Goal: Transaction & Acquisition: Obtain resource

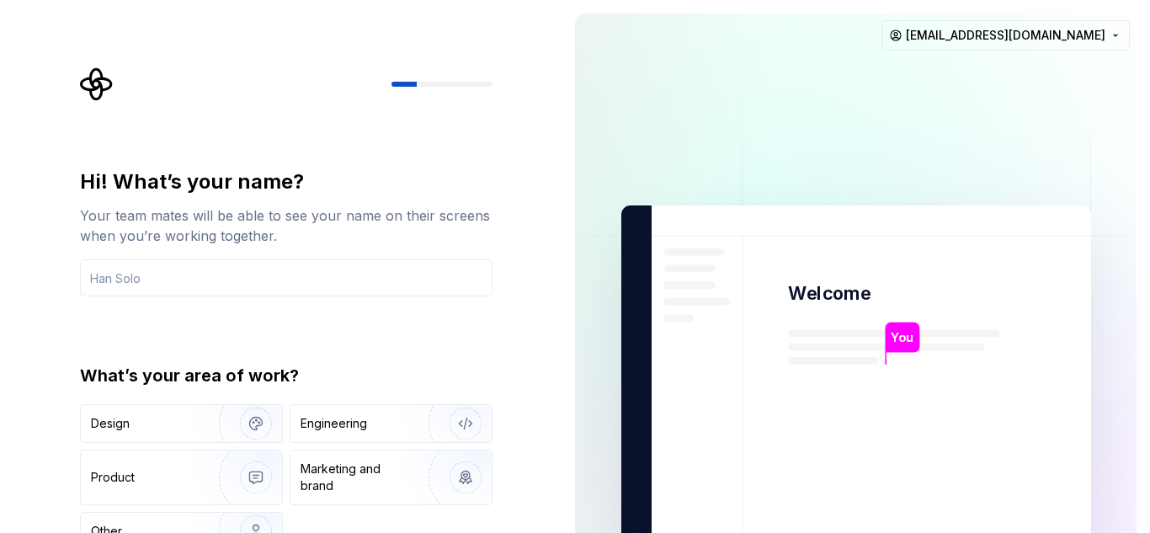
click at [409, 309] on div "Hi! What’s your name? Your team mates will be able to see your name on their sc…" at bounding box center [286, 359] width 413 height 382
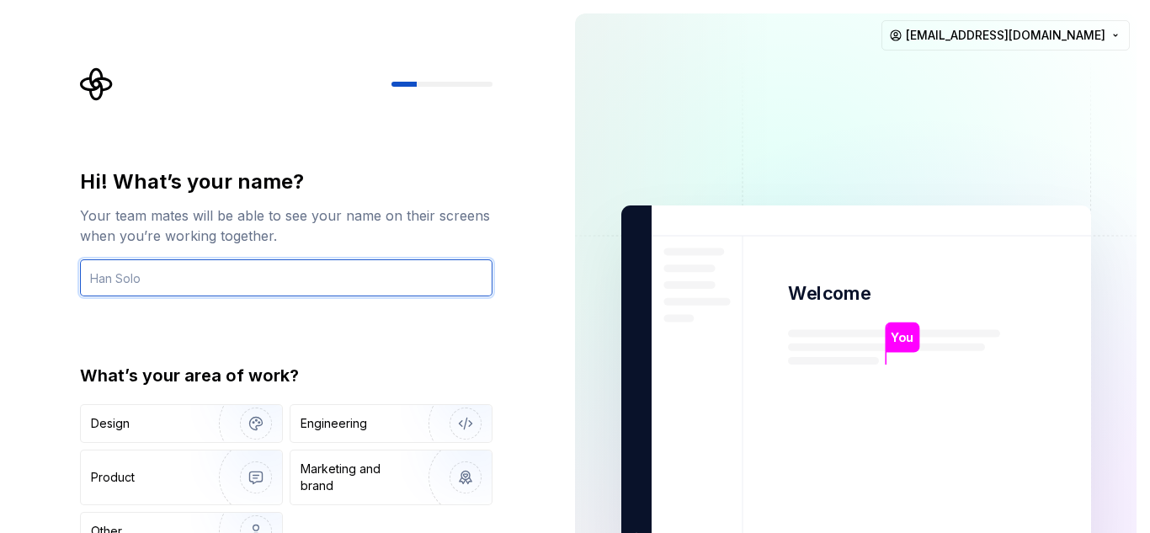
click at [314, 290] on input "text" at bounding box center [286, 277] width 413 height 37
type input "[EMAIL_ADDRESS][DOMAIN_NAME]"
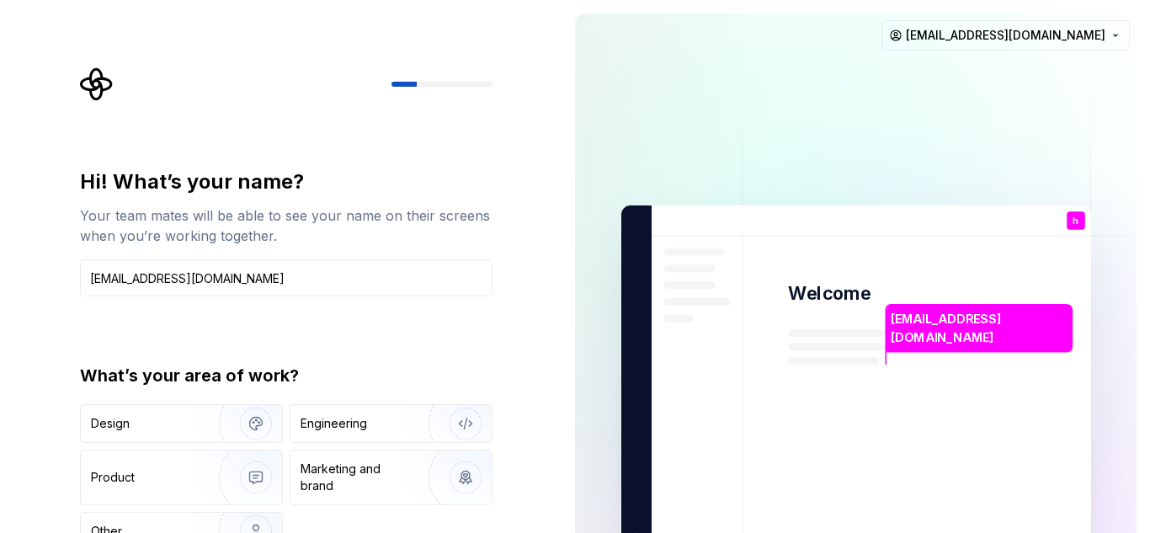
click at [269, 333] on div "Hi! What’s your name? Your team mates will be able to see your name on their sc…" at bounding box center [286, 359] width 413 height 382
click at [205, 428] on img "button" at bounding box center [245, 423] width 108 height 113
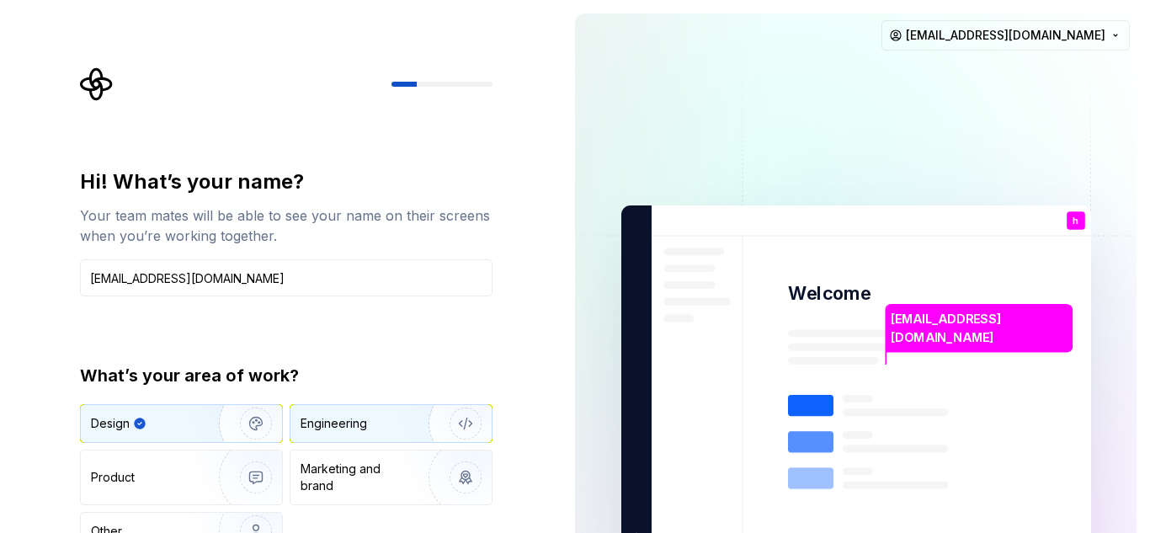
click at [349, 419] on div "Engineering" at bounding box center [334, 423] width 67 height 17
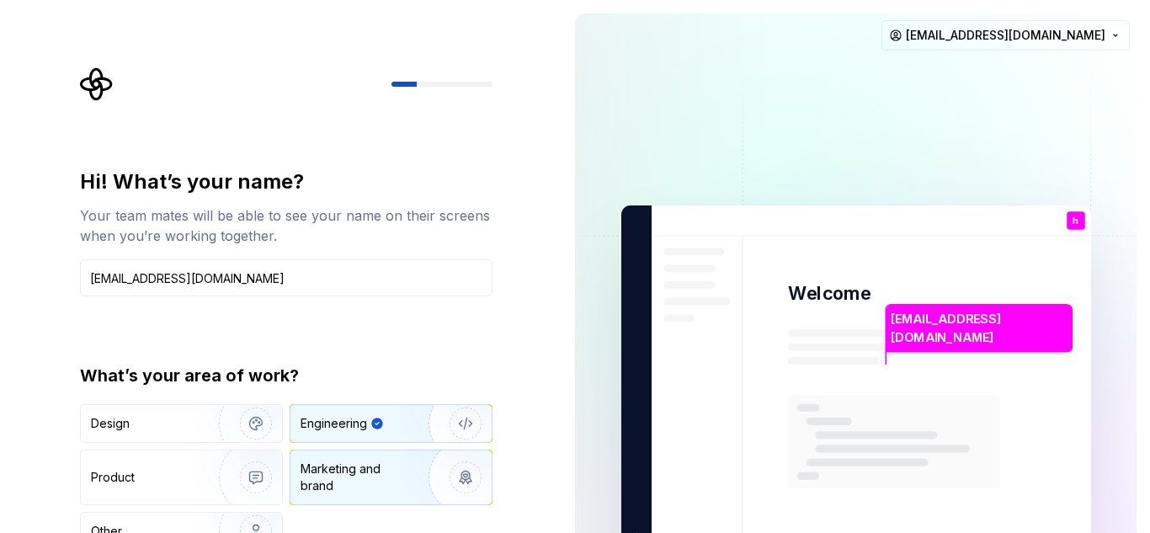
click at [335, 466] on div "Marketing and brand" at bounding box center [358, 477] width 114 height 34
click at [346, 409] on div "Engineering" at bounding box center [390, 423] width 201 height 37
click at [326, 455] on div "Marketing and brand" at bounding box center [390, 477] width 201 height 54
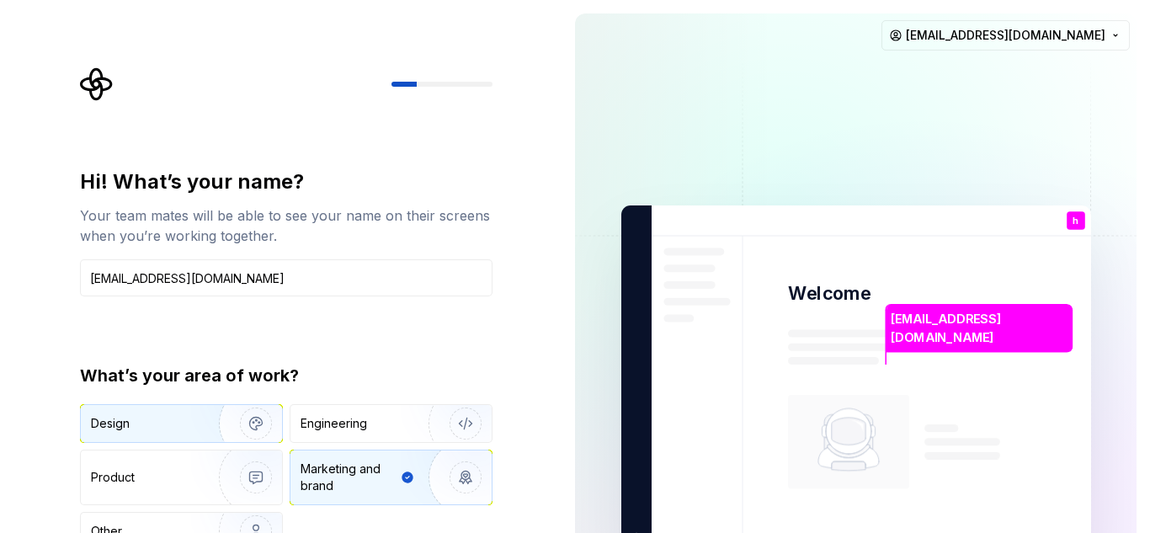
click at [193, 418] on img "button" at bounding box center [245, 423] width 108 height 113
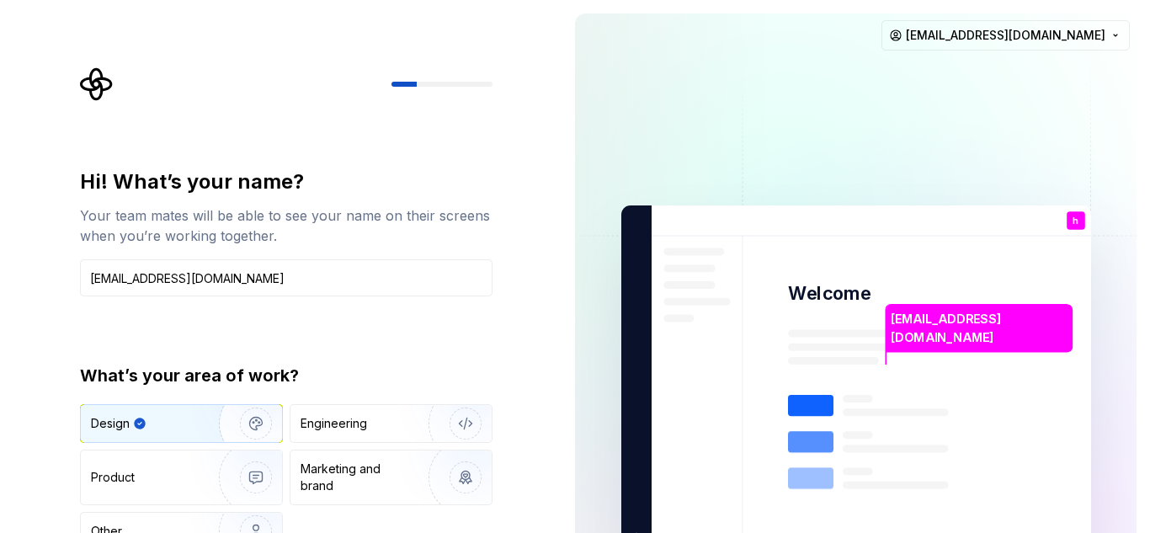
click at [816, 360] on img at bounding box center [856, 380] width 682 height 796
click at [1084, 207] on img at bounding box center [856, 380] width 682 height 796
click at [1065, 32] on html "Hi! What’s your name? Your team mates will be able to see your name on their sc…" at bounding box center [575, 266] width 1150 height 533
click at [850, 338] on html "Hi! What’s your name? Your team mates will be able to see your name on their sc…" at bounding box center [575, 266] width 1150 height 533
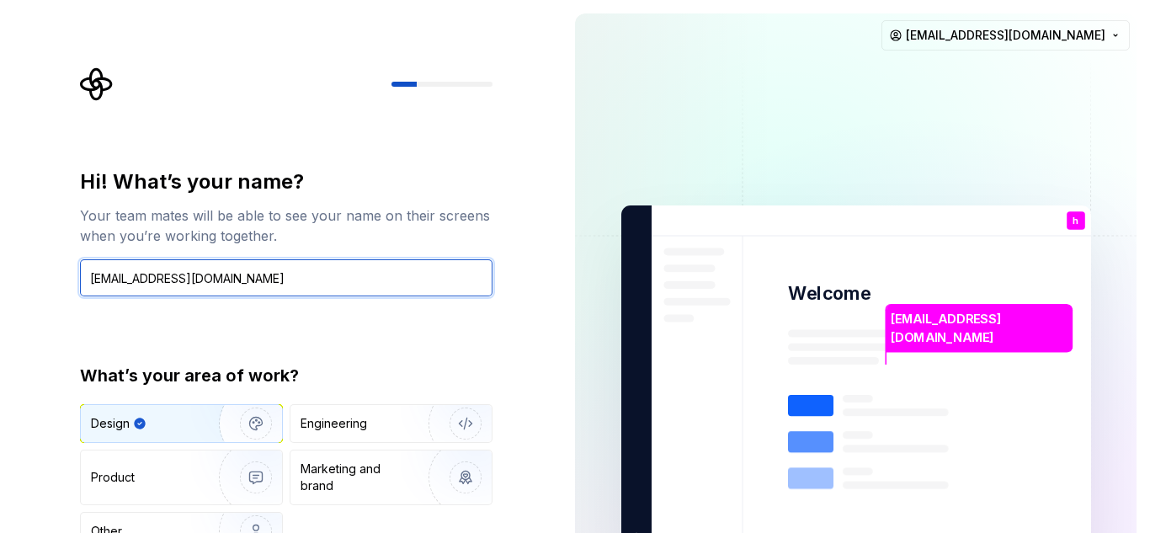
click at [256, 289] on input "humosshm@gmail.com" at bounding box center [286, 277] width 413 height 37
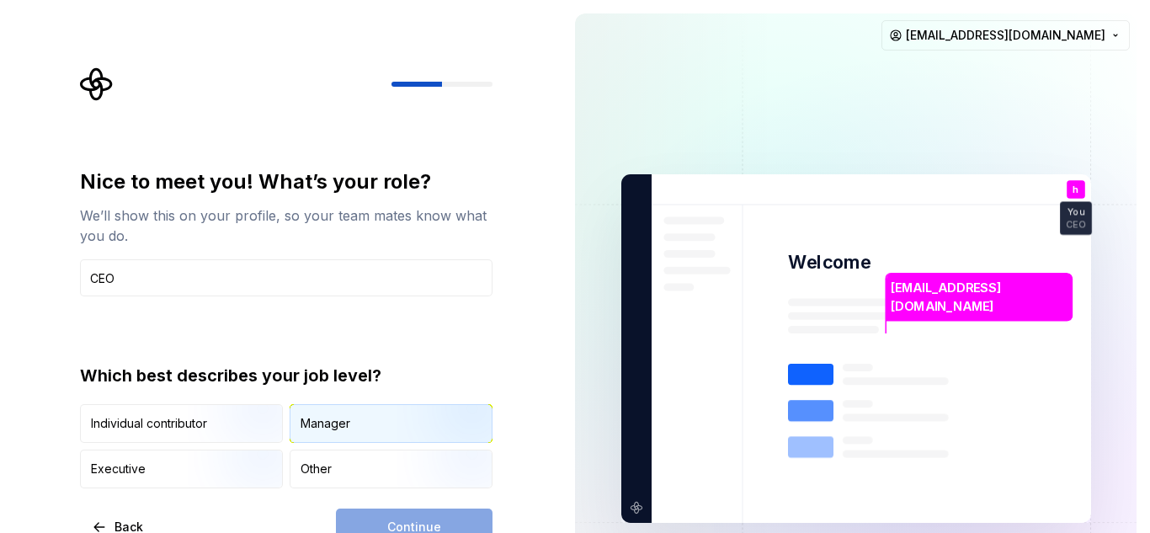
type input "CEO"
click at [375, 425] on div "Manager" at bounding box center [390, 423] width 201 height 37
click at [390, 524] on span "Continue" at bounding box center [414, 527] width 54 height 17
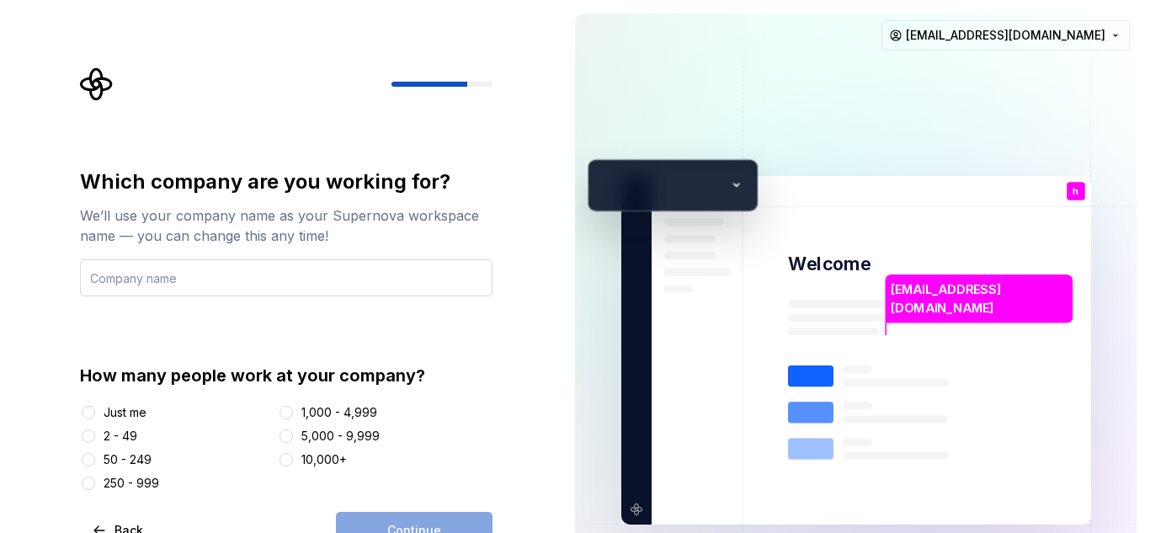
click at [271, 278] on input "text" at bounding box center [286, 277] width 413 height 37
type input "H"
type input "F"
type input "GoalAI"
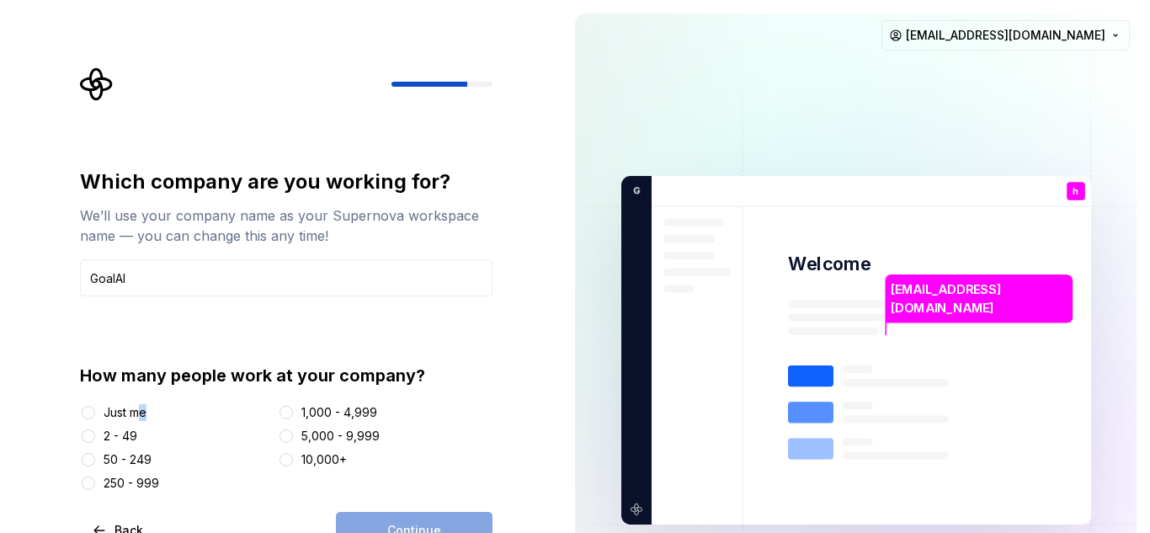
drag, startPoint x: 144, startPoint y: 421, endPoint x: 145, endPoint y: 410, distance: 11.0
click at [145, 410] on div "Just me 2 - 49 50 - 249 250 - 999 1,000 - 4,999 5,000 - 9,999 10,000+" at bounding box center [286, 448] width 413 height 88
click at [145, 410] on div "Just me" at bounding box center [125, 412] width 43 height 17
click at [95, 410] on button "Just me" at bounding box center [88, 412] width 13 height 13
click at [392, 529] on span "Continue" at bounding box center [414, 530] width 54 height 17
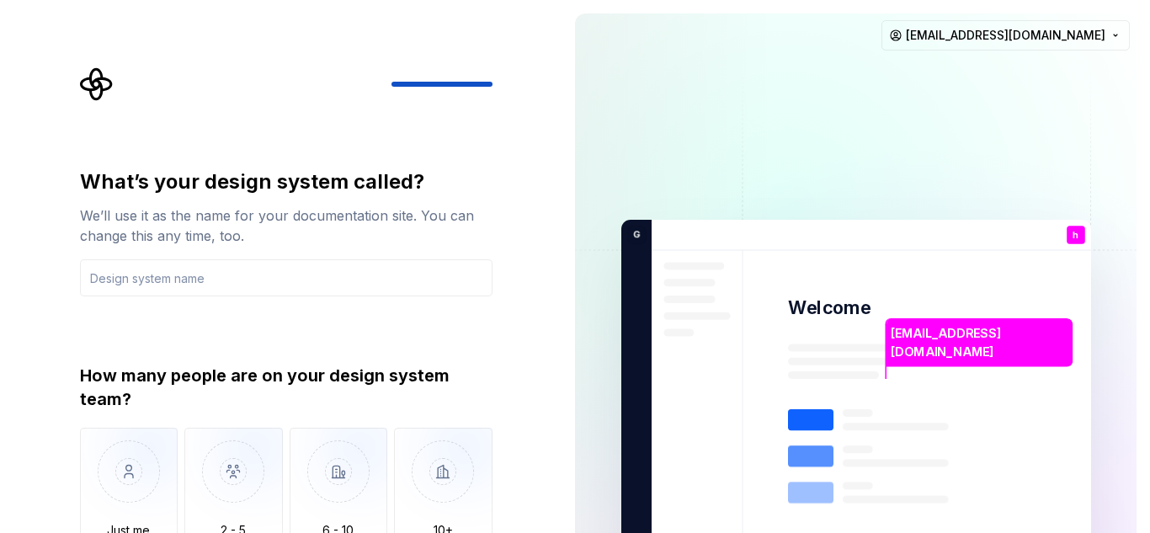
click at [940, 351] on p "humosshm@gmail.com" at bounding box center [979, 342] width 176 height 36
click at [269, 297] on div "What’s your design system called? We’ll use it as the name for your documentati…" at bounding box center [286, 373] width 413 height 411
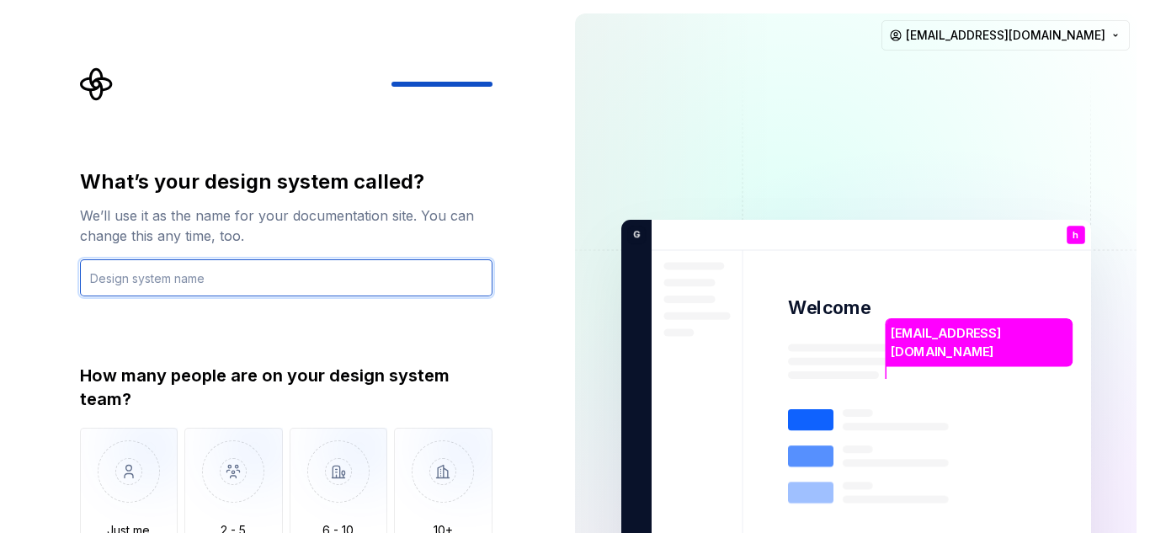
click at [256, 275] on input "text" at bounding box center [286, 277] width 413 height 37
type input "f"
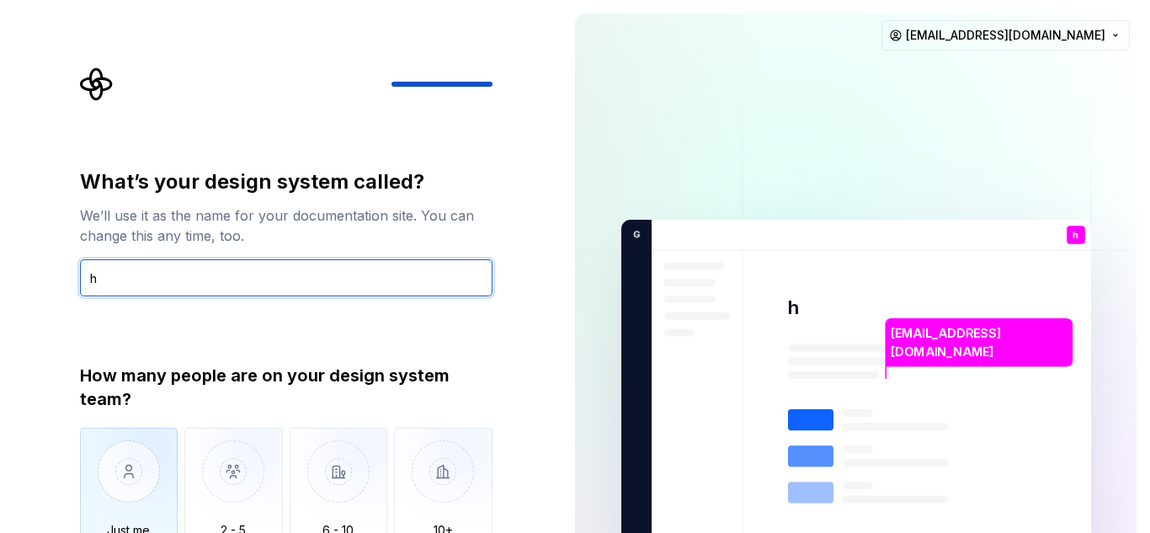
type input "h"
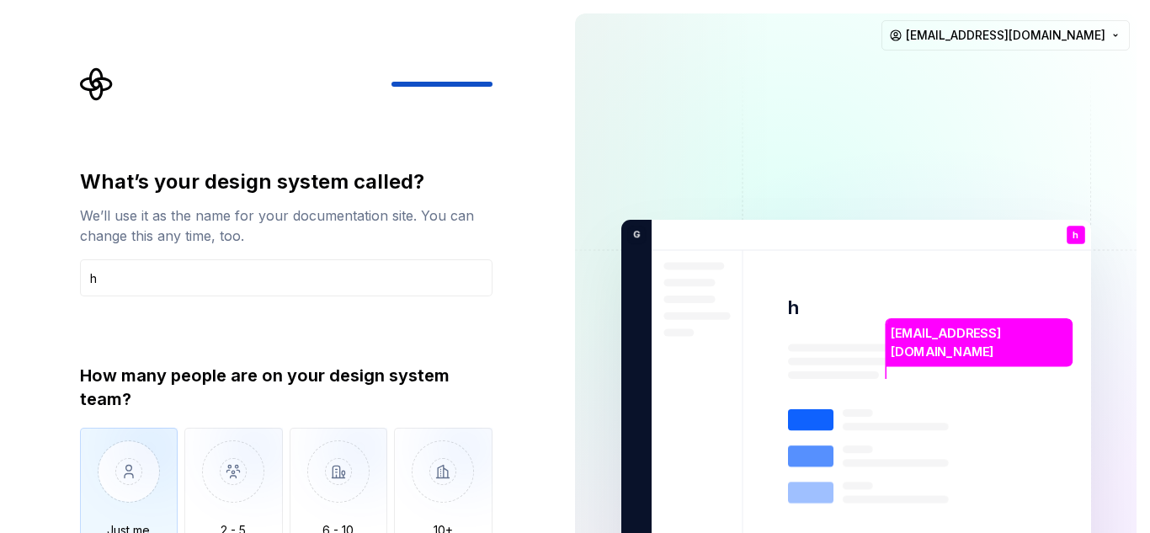
click at [137, 444] on img "button" at bounding box center [129, 484] width 98 height 113
click at [165, 439] on img "button" at bounding box center [129, 484] width 98 height 113
click at [149, 454] on img "button" at bounding box center [129, 484] width 98 height 113
type button "Only one person"
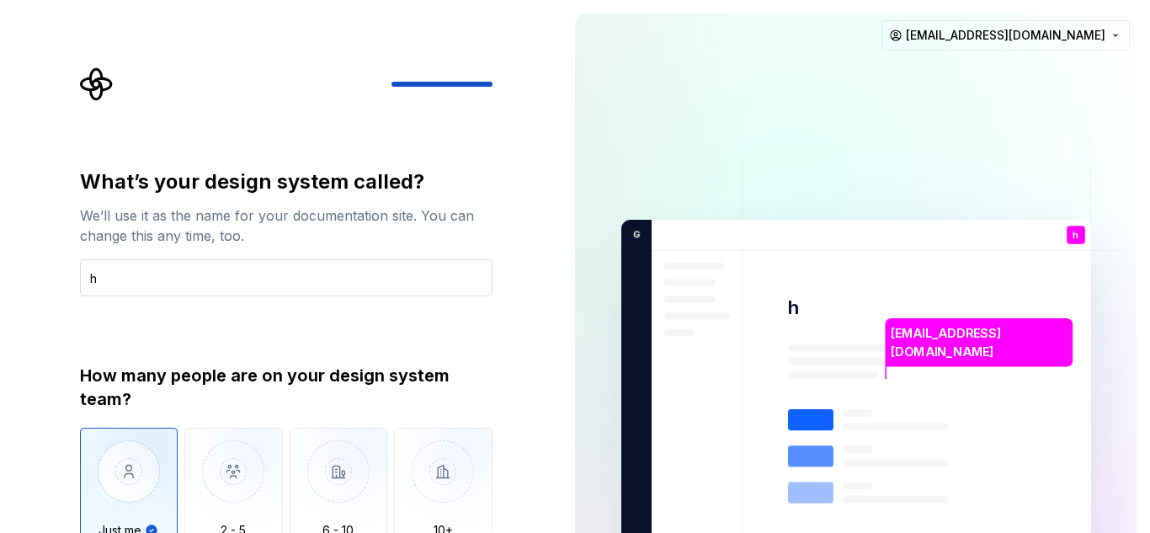
click at [80, 428] on button "Just me" at bounding box center [129, 488] width 98 height 121
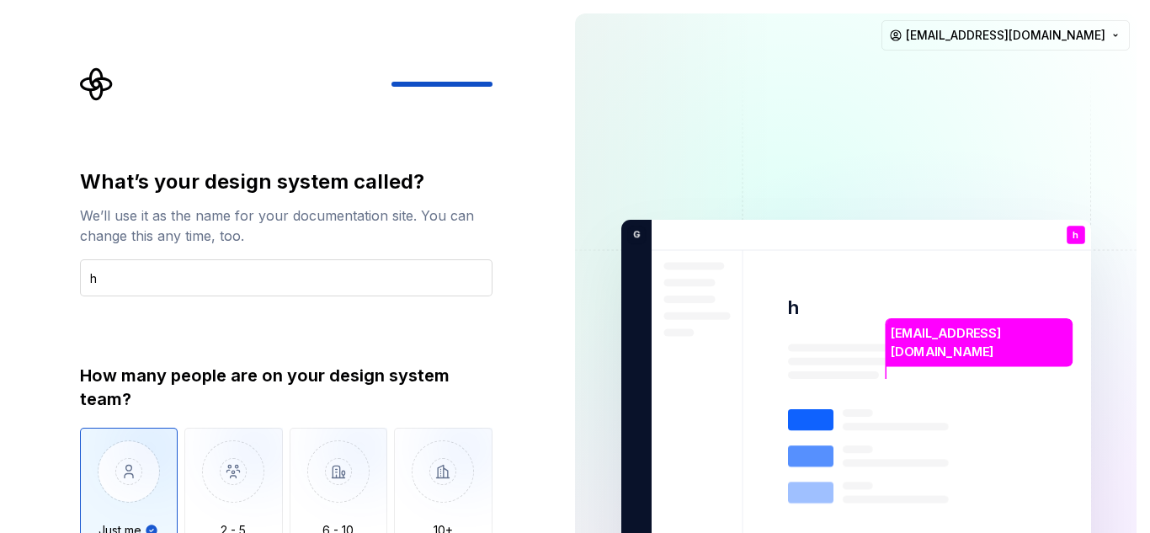
click at [80, 428] on button "Just me" at bounding box center [129, 488] width 98 height 121
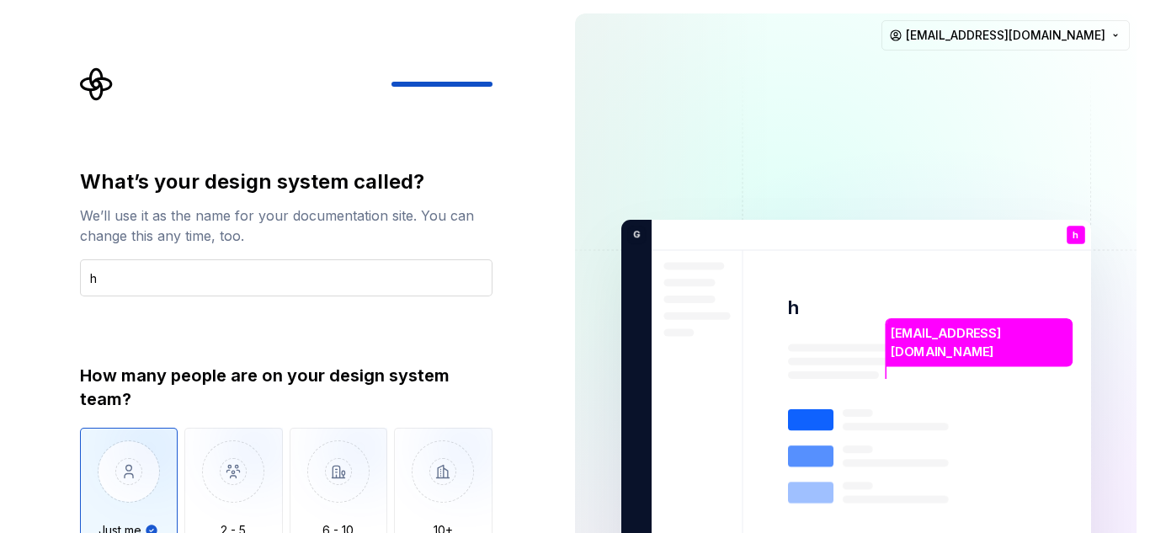
click at [80, 428] on button "Just me" at bounding box center [129, 488] width 98 height 121
click at [160, 279] on input "h" at bounding box center [286, 277] width 413 height 37
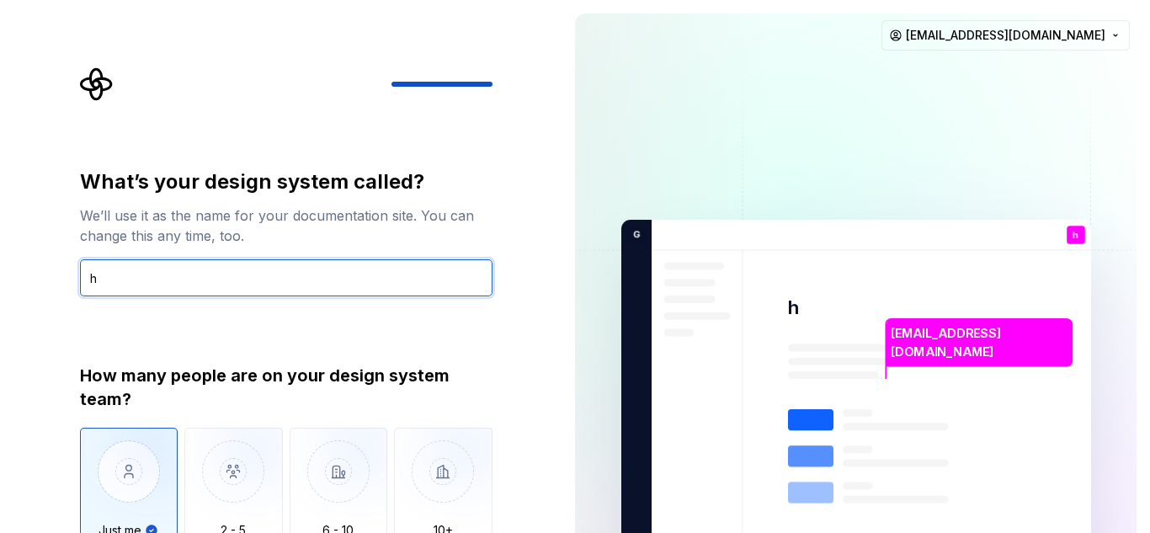
click at [160, 279] on input "h" at bounding box center [286, 277] width 413 height 37
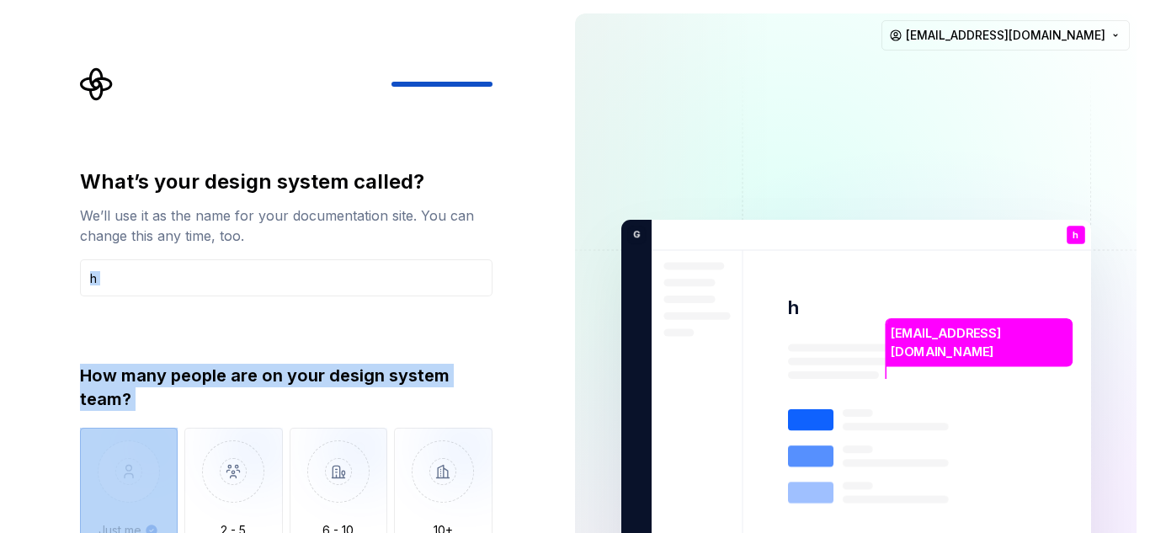
drag, startPoint x: 152, startPoint y: 308, endPoint x: 100, endPoint y: 482, distance: 181.9
click at [100, 482] on div "What’s your design system called? We’ll use it as the name for your documentati…" at bounding box center [286, 373] width 413 height 411
click at [100, 482] on img "button" at bounding box center [129, 484] width 98 height 113
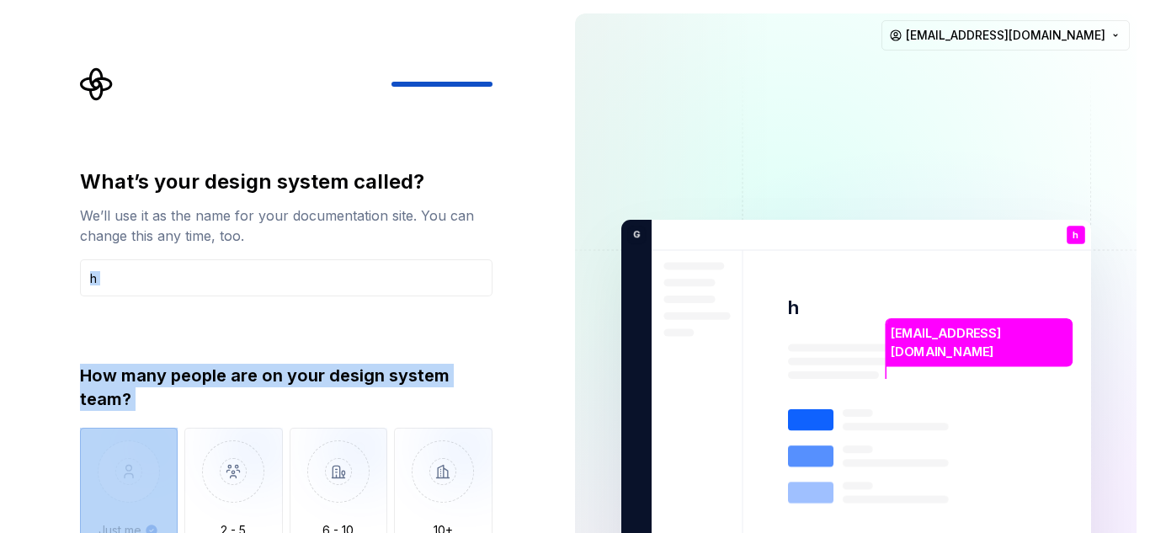
drag, startPoint x: 100, startPoint y: 482, endPoint x: 295, endPoint y: 304, distance: 264.6
click at [295, 304] on div "What’s your design system called? We’ll use it as the name for your documentati…" at bounding box center [286, 373] width 413 height 411
click at [80, 428] on button "Just me" at bounding box center [129, 488] width 98 height 121
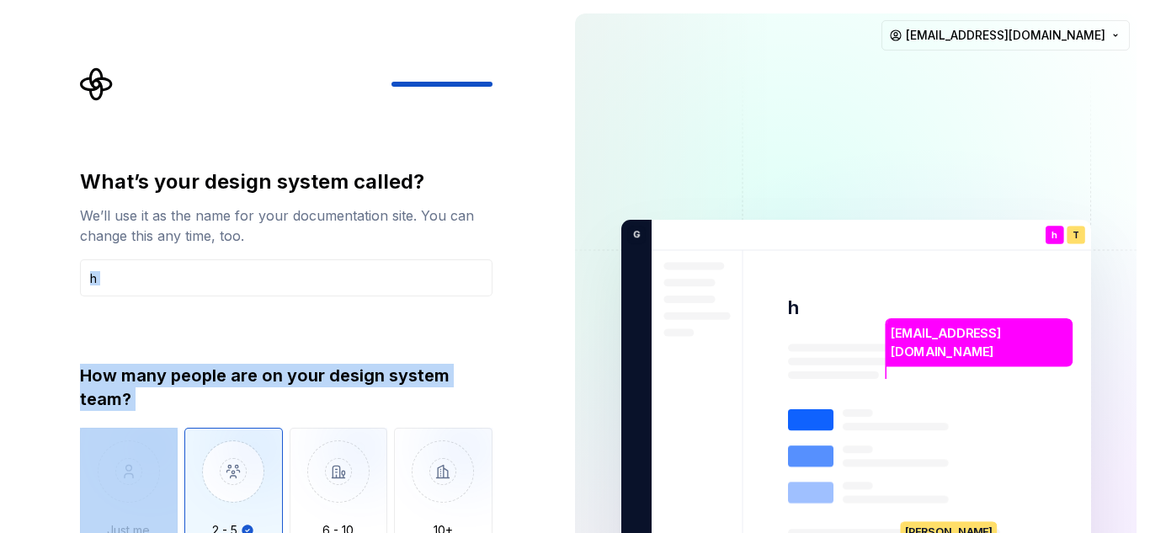
scroll to position [16, 0]
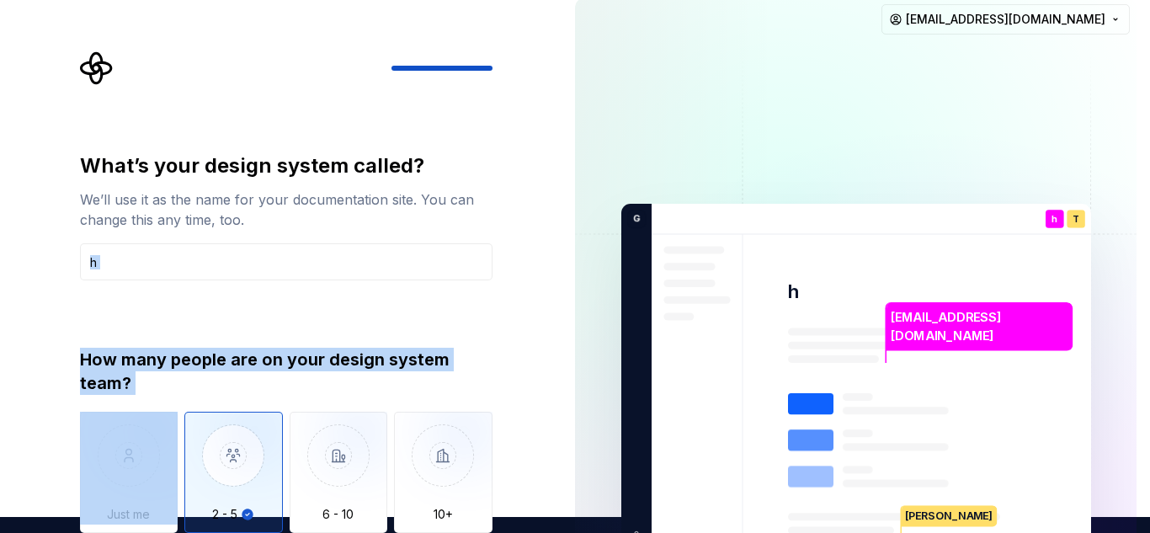
type button "2 - 5"
type button "6 - 10"
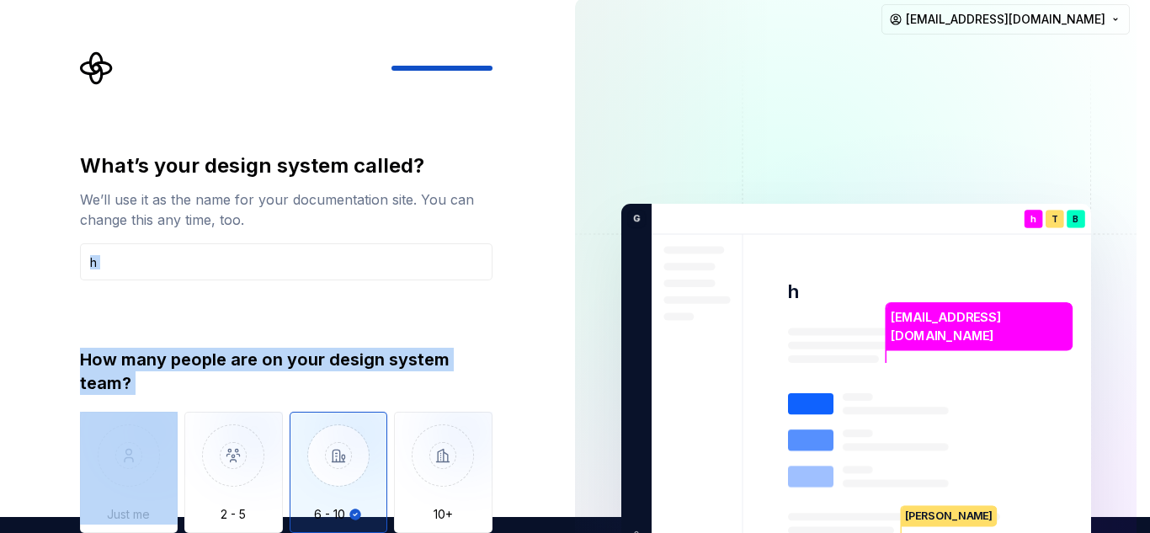
type button "More than 10"
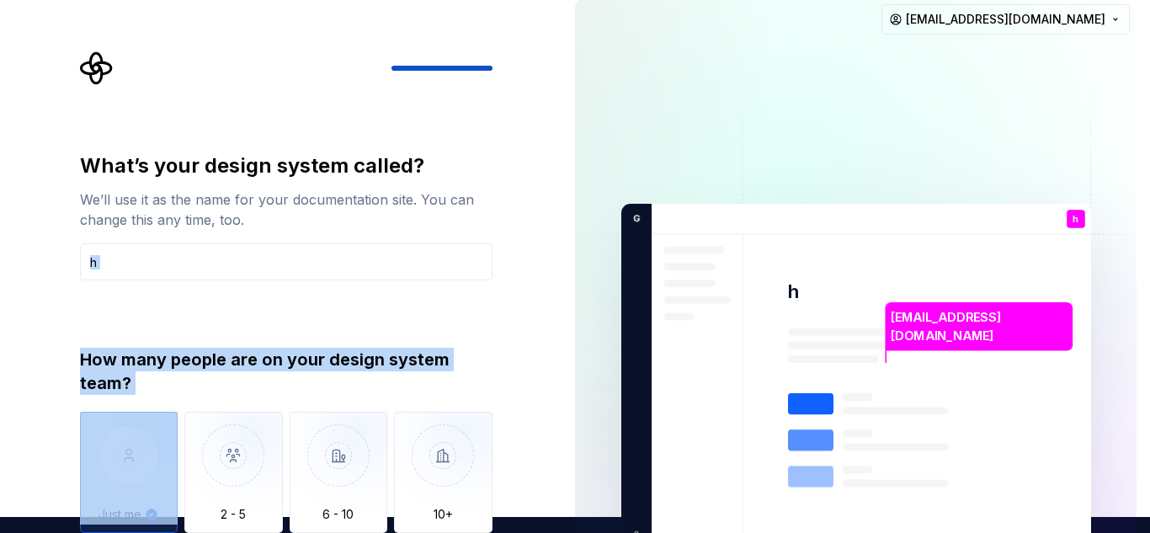
click at [80, 412] on button "Just me" at bounding box center [129, 472] width 98 height 121
click at [120, 363] on div "How many people are on your design system team?" at bounding box center [286, 371] width 413 height 47
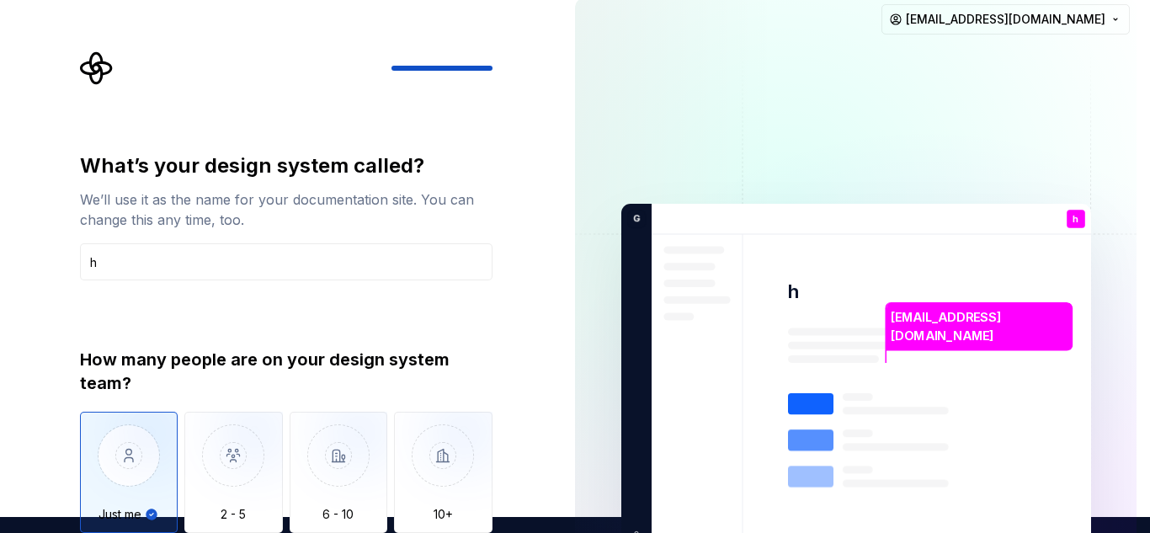
click at [580, 470] on img at bounding box center [856, 379] width 682 height 796
click at [992, 375] on img at bounding box center [856, 379] width 682 height 796
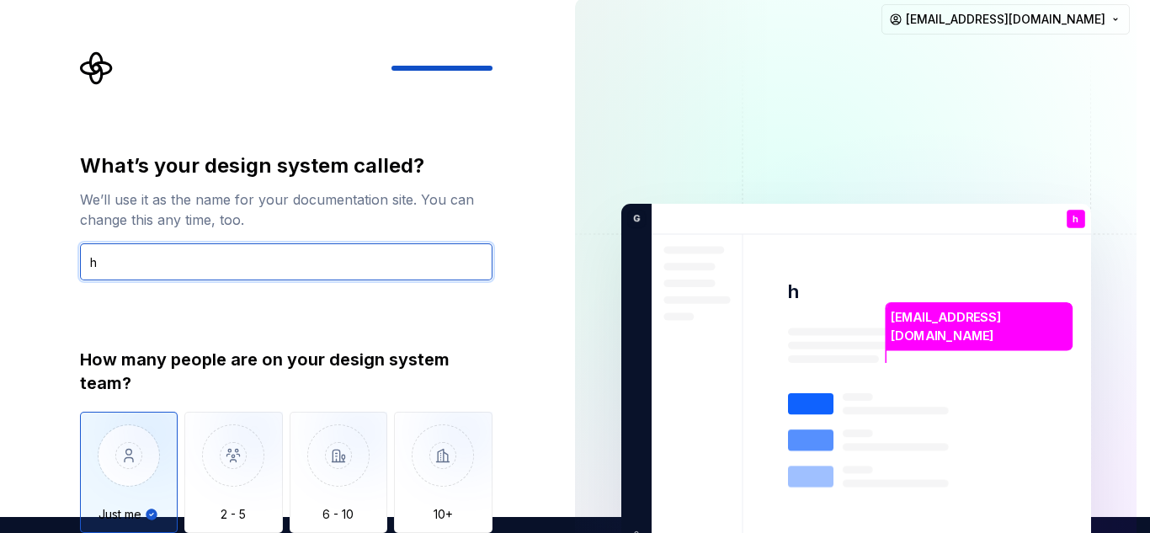
click at [285, 264] on input "h" at bounding box center [286, 261] width 413 height 37
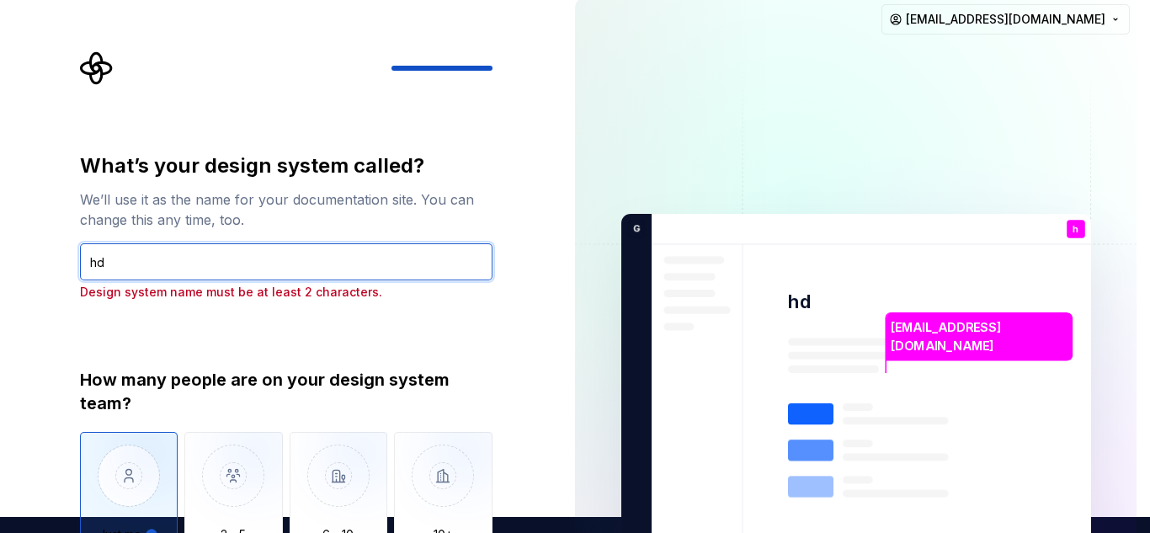
type input "hd"
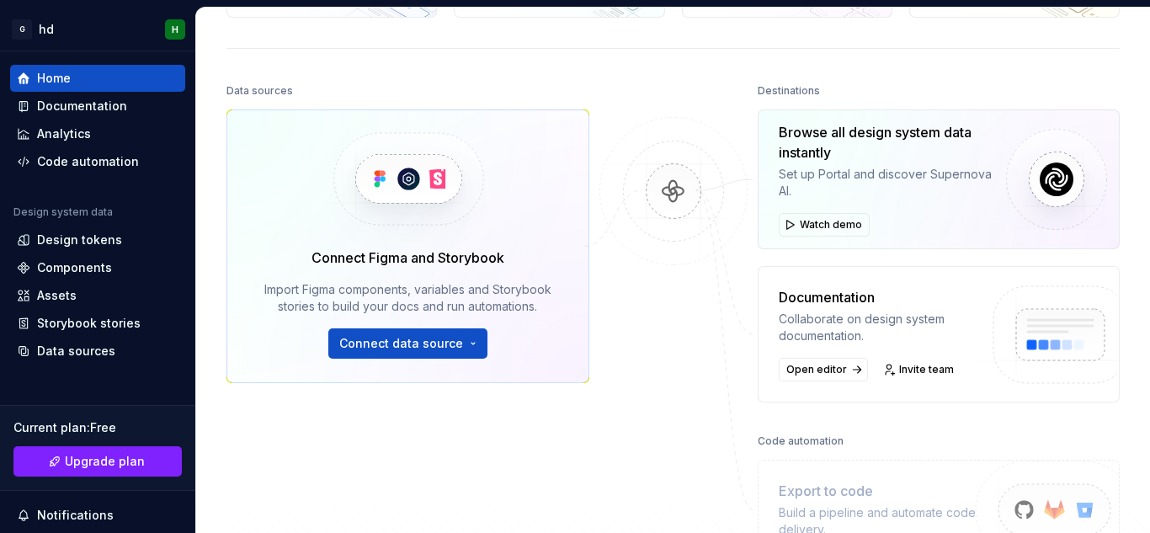
scroll to position [161, 0]
click at [114, 161] on div "Code automation" at bounding box center [88, 161] width 102 height 17
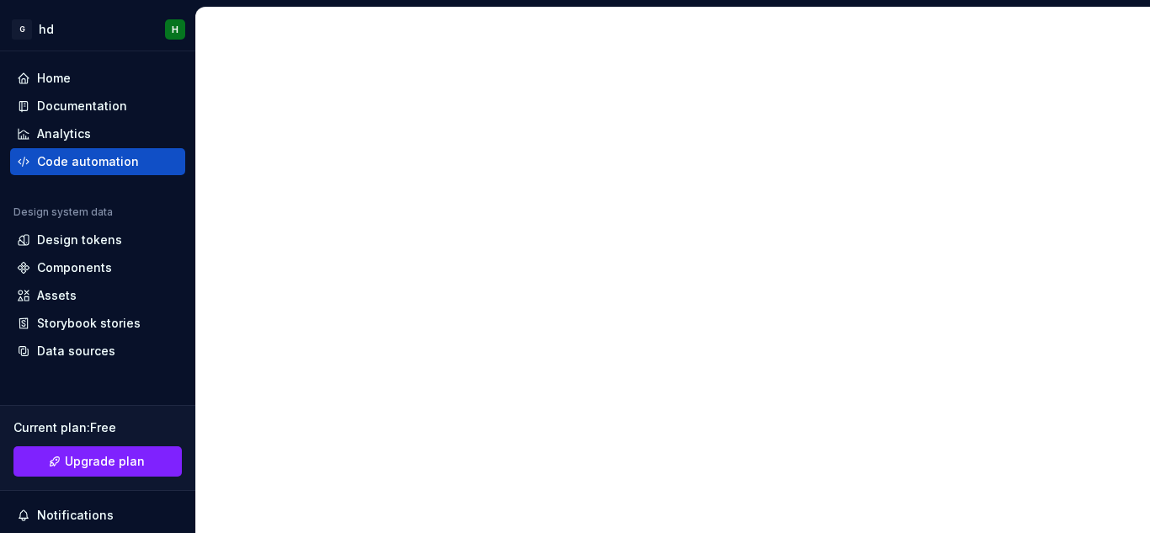
click at [114, 161] on div "Code automation" at bounding box center [88, 161] width 102 height 17
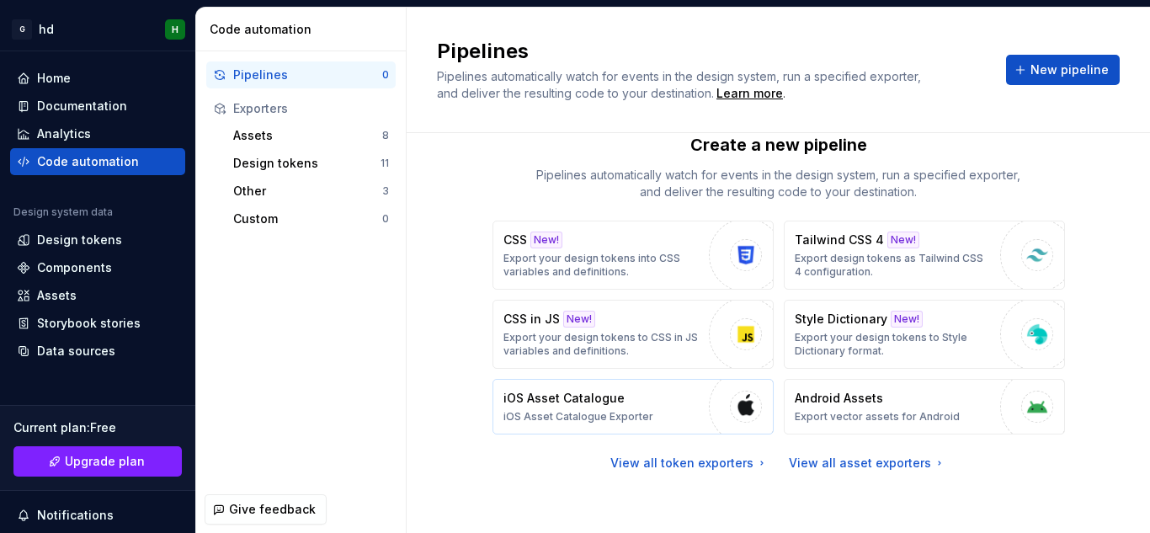
scroll to position [33, 0]
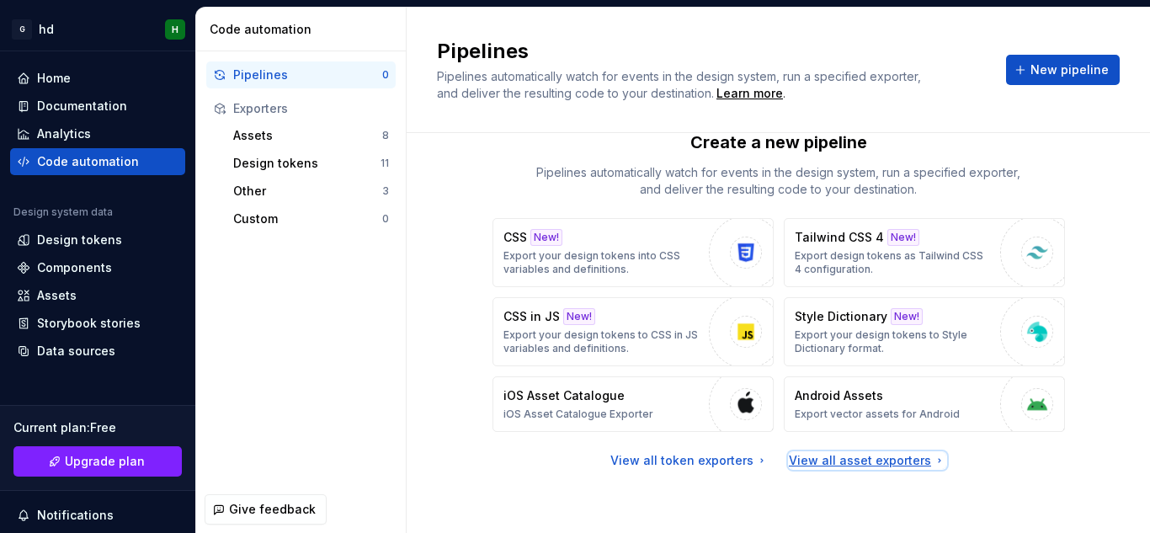
click at [870, 467] on div "View all asset exporters" at bounding box center [867, 460] width 157 height 17
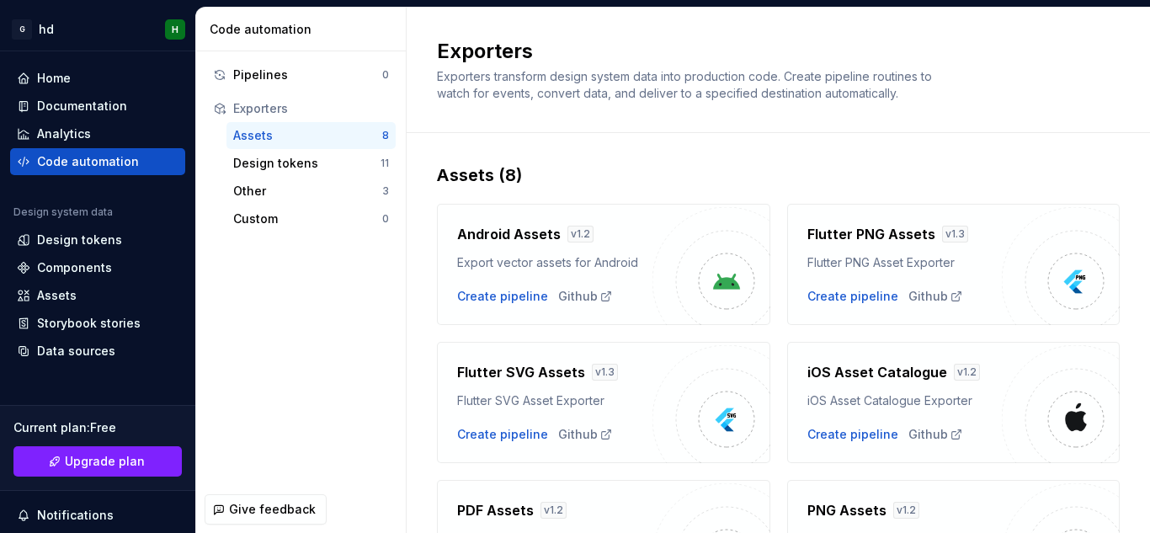
click at [495, 423] on div "Flutter SVG Assets v 1.3 Flutter SVG Asset Exporter Create pipeline Github" at bounding box center [554, 402] width 195 height 81
click at [503, 437] on div "Create pipeline" at bounding box center [502, 434] width 91 height 17
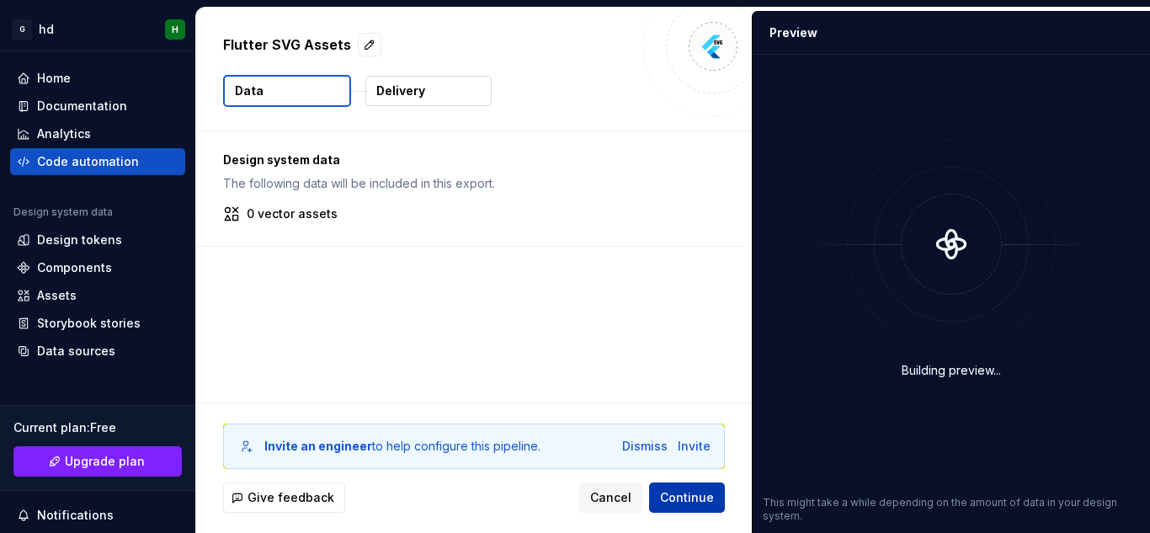
click at [688, 501] on span "Continue" at bounding box center [687, 497] width 54 height 17
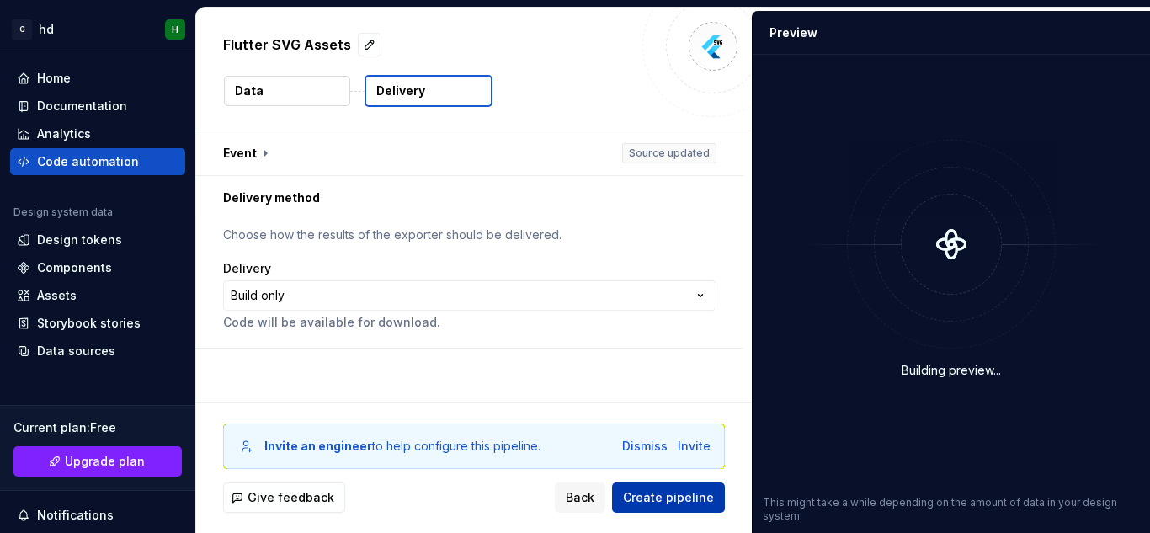
click at [688, 501] on span "Create pipeline" at bounding box center [668, 497] width 91 height 17
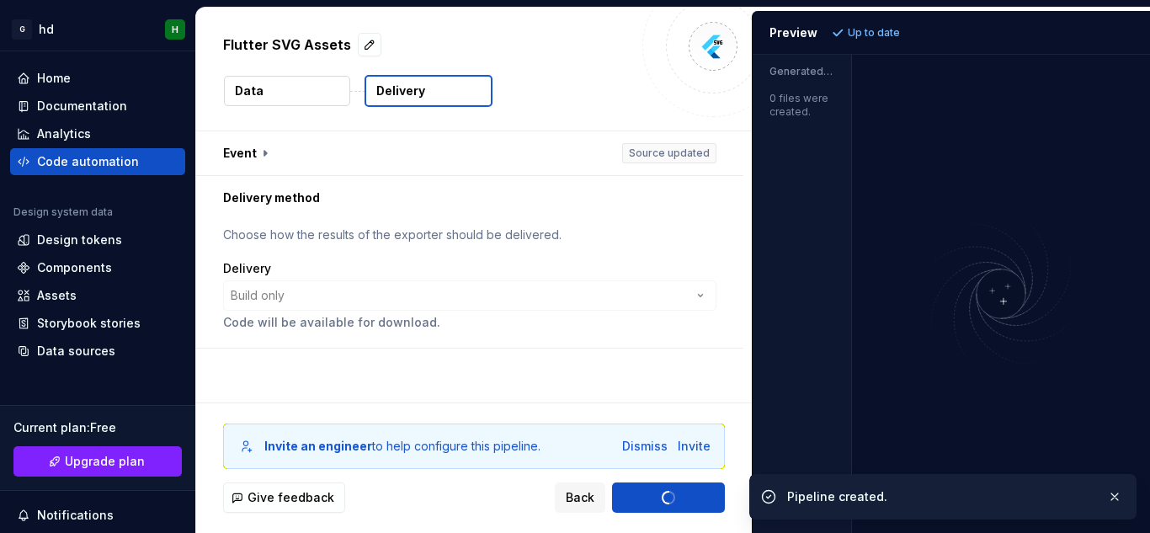
click at [688, 308] on div "**********" at bounding box center [469, 295] width 493 height 30
click at [696, 295] on div "**********" at bounding box center [469, 295] width 493 height 30
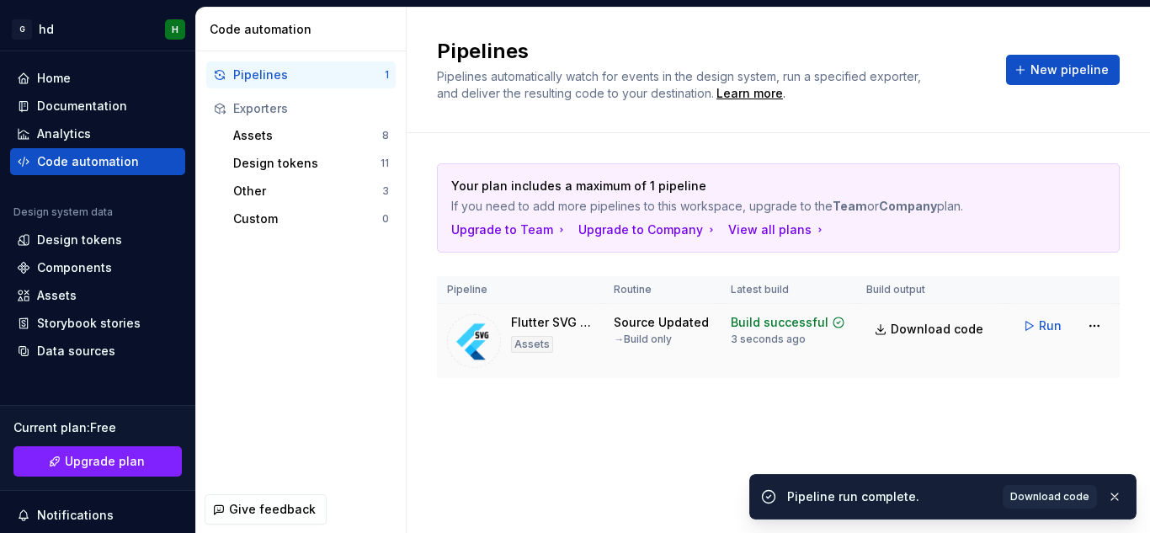
click at [479, 329] on img at bounding box center [474, 341] width 54 height 54
click at [537, 346] on div "Assets" at bounding box center [532, 344] width 42 height 17
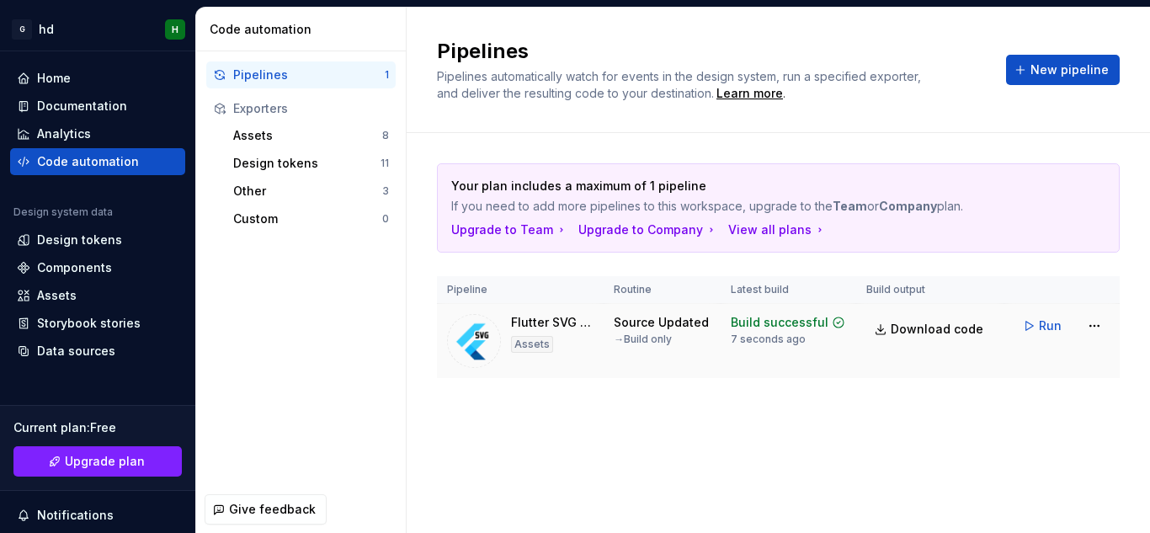
click at [515, 365] on div "Flutter SVG Assets Assets" at bounding box center [552, 341] width 83 height 54
click at [490, 347] on img at bounding box center [474, 341] width 54 height 54
click at [1054, 333] on span "Run" at bounding box center [1050, 325] width 23 height 17
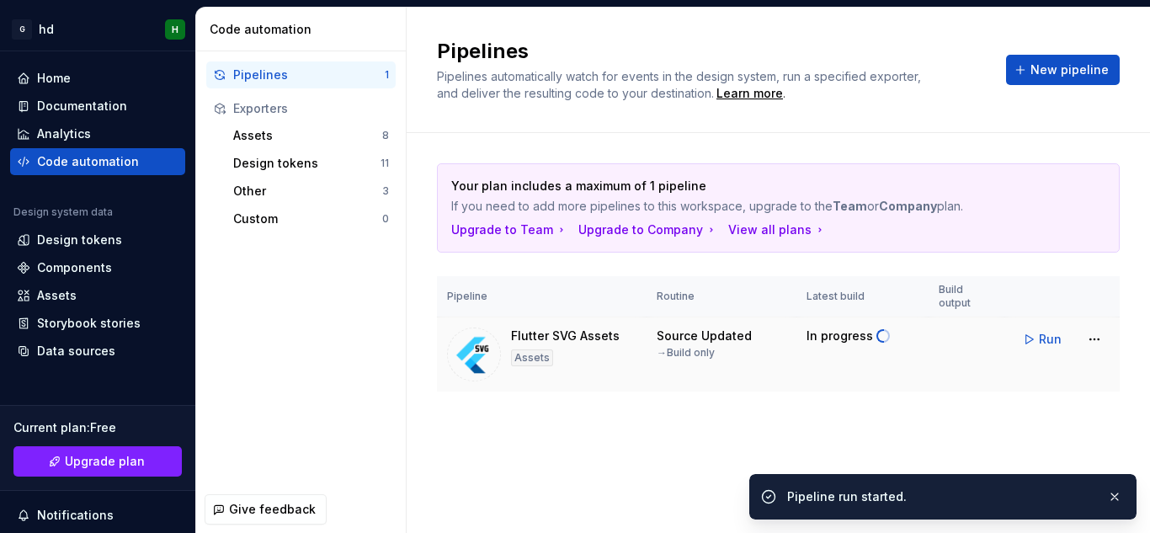
click at [695, 355] on div "→ Build only" at bounding box center [686, 352] width 58 height 13
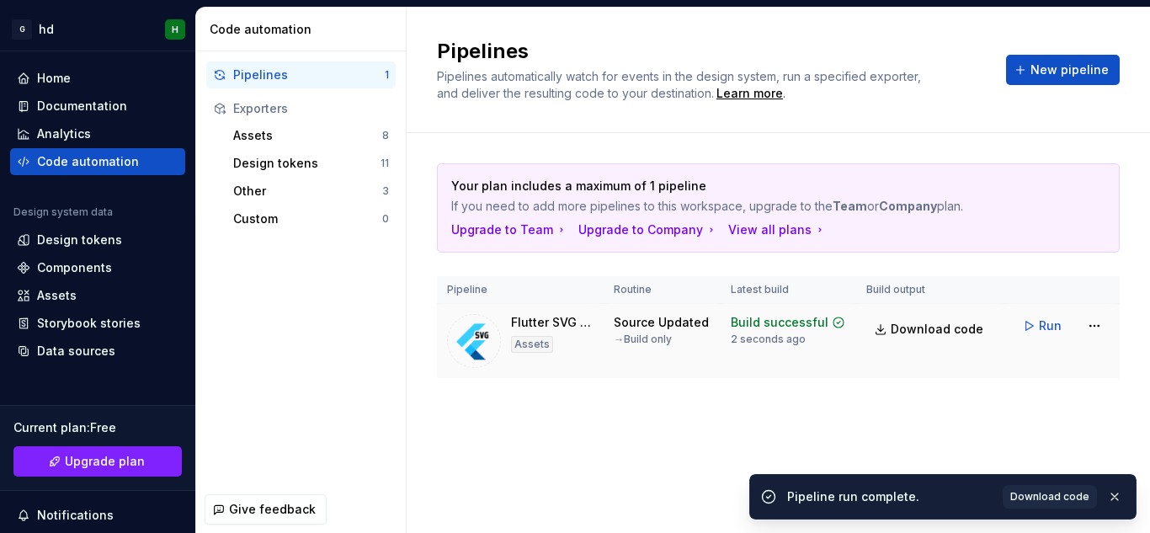
click at [656, 329] on div "Source Updated" at bounding box center [661, 322] width 95 height 17
click at [644, 332] on div "Source Updated → Build only" at bounding box center [661, 330] width 95 height 32
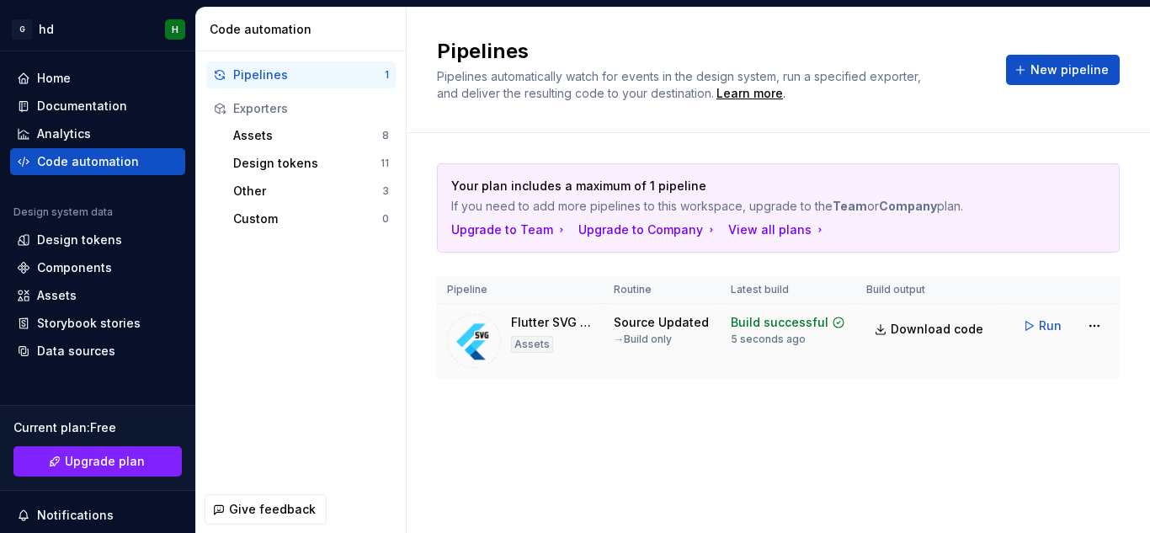
click at [530, 345] on div "Assets" at bounding box center [532, 344] width 42 height 17
click at [468, 337] on img at bounding box center [474, 341] width 54 height 54
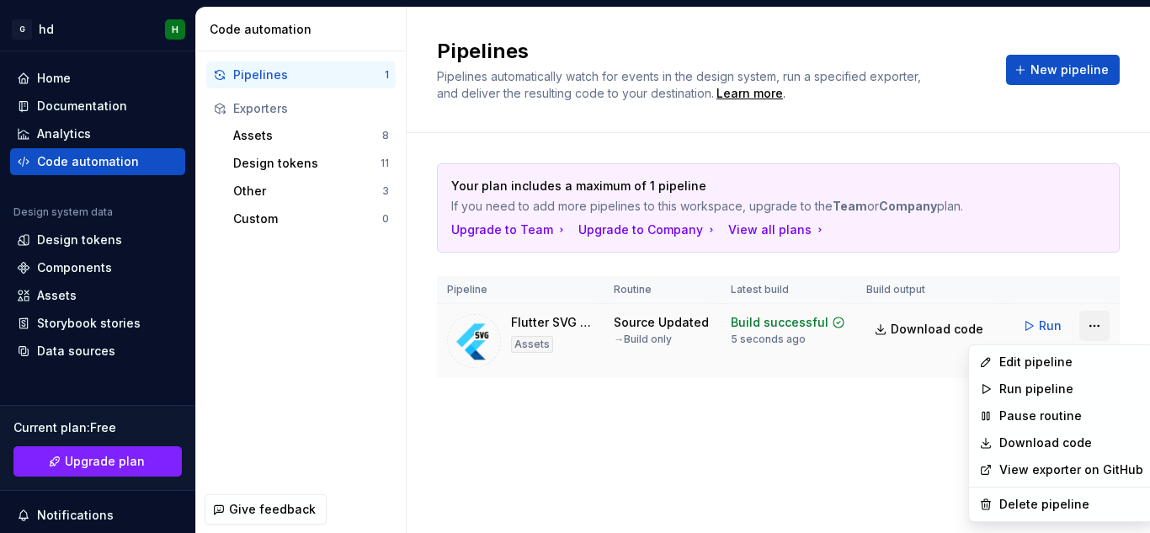
click at [1107, 330] on html "G hd H Home Documentation Analytics Code automation Design system data Design t…" at bounding box center [575, 266] width 1150 height 533
click at [1026, 351] on div "Edit pipeline" at bounding box center [1061, 362] width 178 height 27
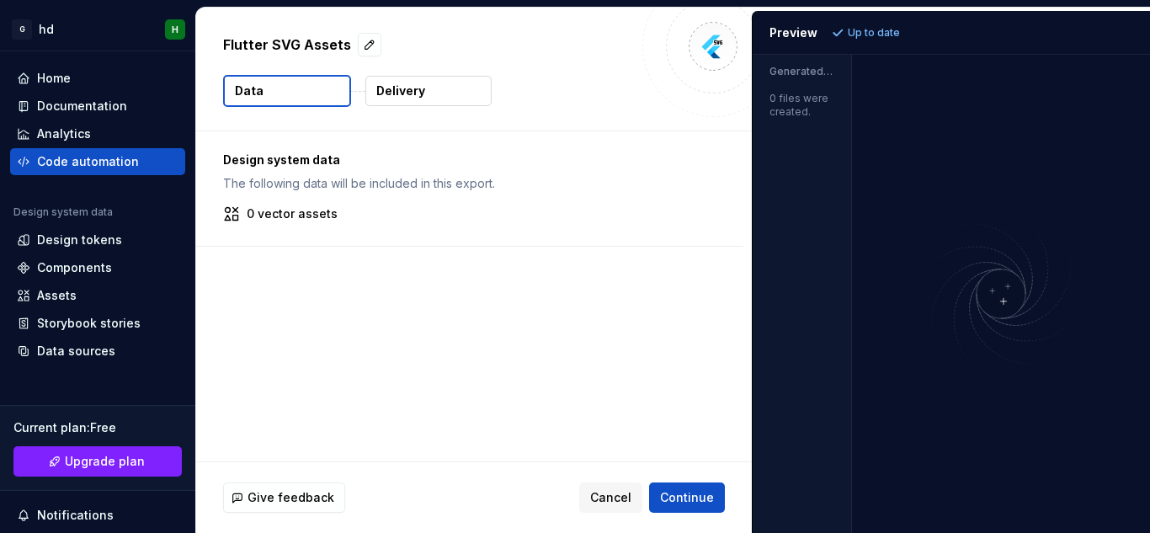
click at [781, 117] on div "0 files were created." at bounding box center [802, 100] width 98 height 37
click at [423, 94] on p "Delivery" at bounding box center [400, 91] width 49 height 17
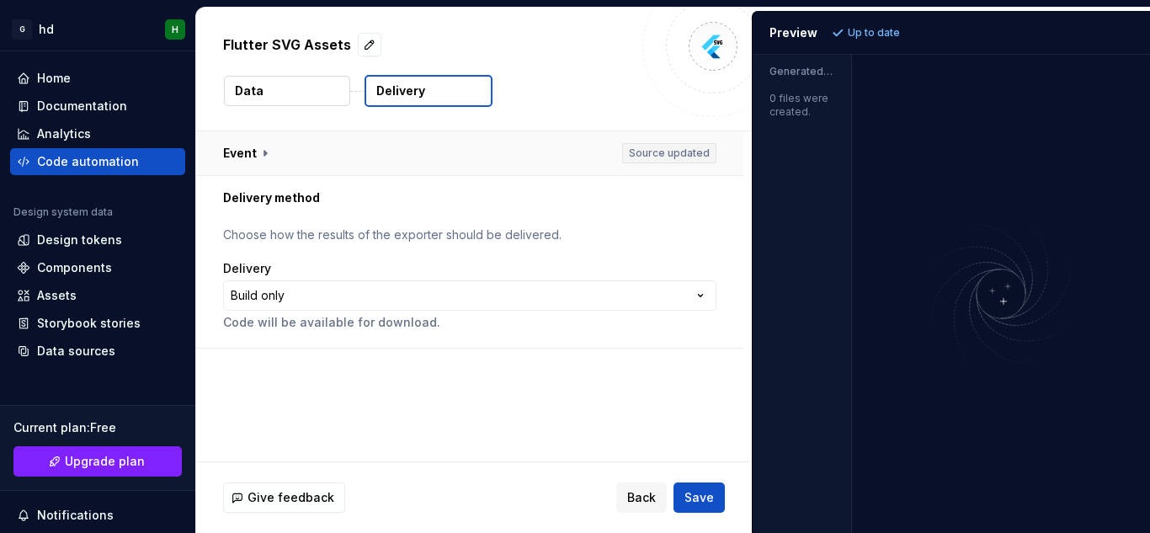
click at [255, 158] on button "button" at bounding box center [469, 153] width 547 height 44
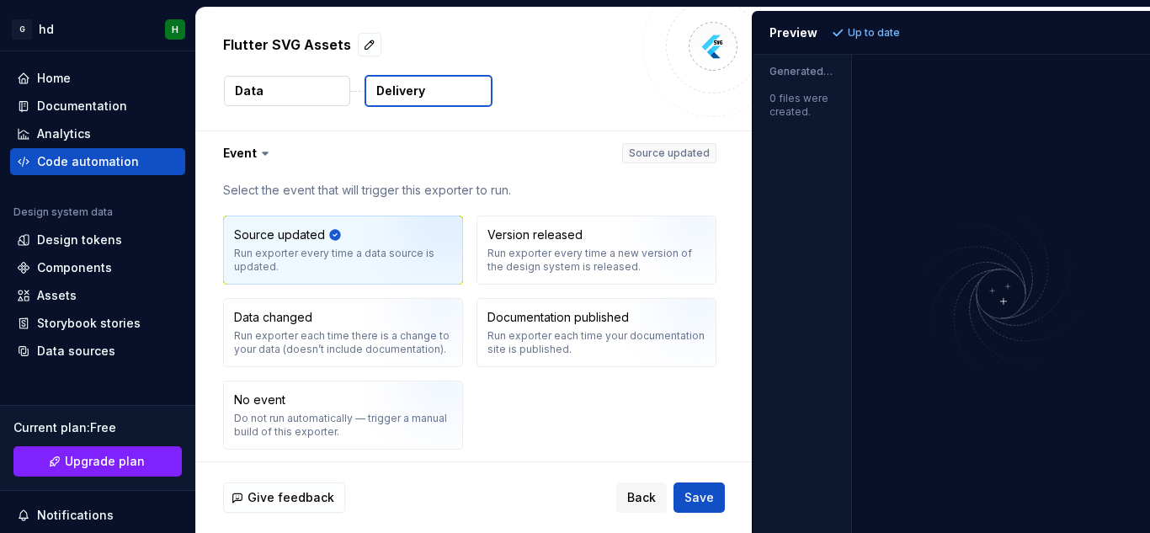
click at [267, 158] on icon at bounding box center [265, 153] width 17 height 17
click at [259, 152] on icon at bounding box center [265, 153] width 17 height 17
click at [272, 155] on button "button" at bounding box center [469, 153] width 547 height 44
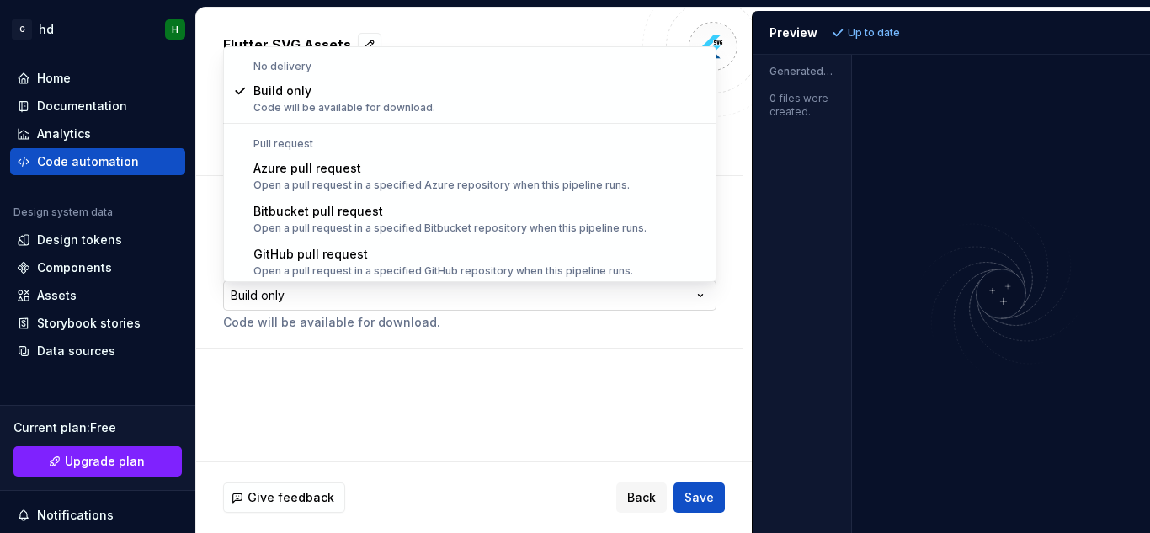
click at [434, 294] on html "**********" at bounding box center [575, 266] width 1150 height 533
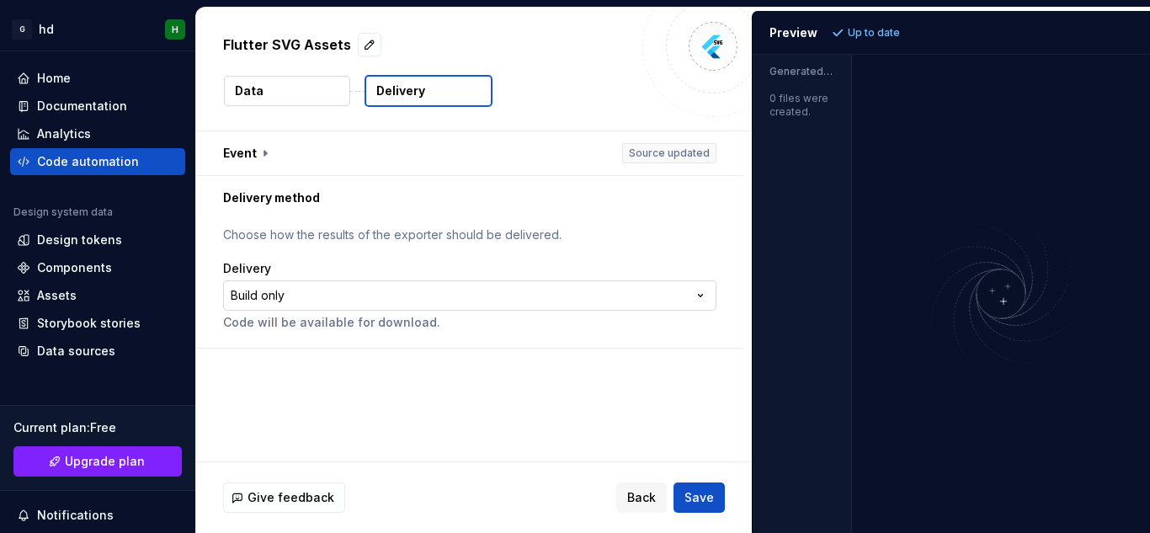
click at [434, 294] on html "**********" at bounding box center [575, 266] width 1150 height 533
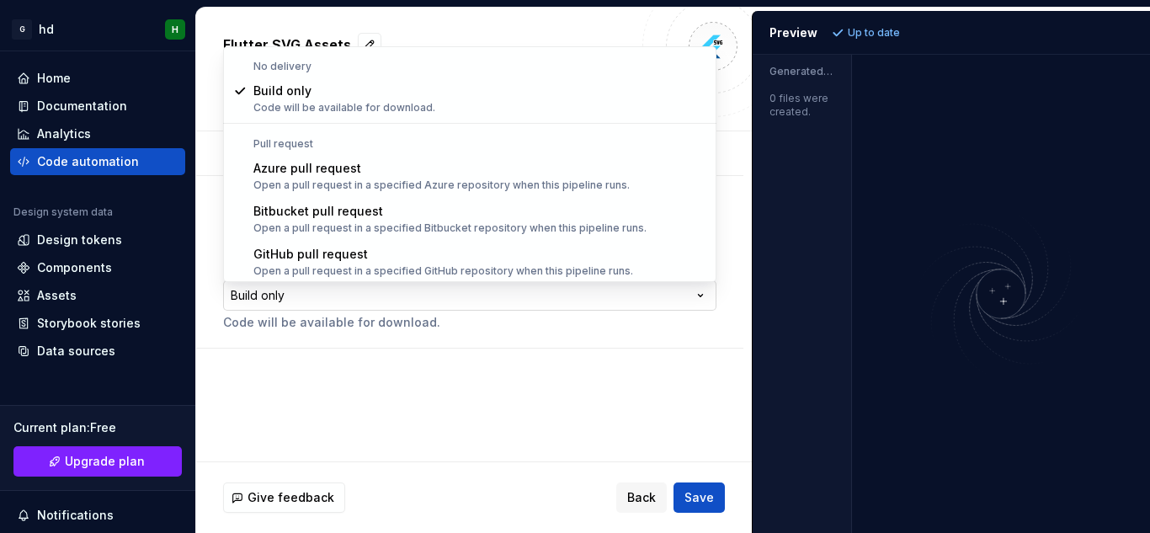
click at [434, 294] on html "**********" at bounding box center [575, 266] width 1150 height 533
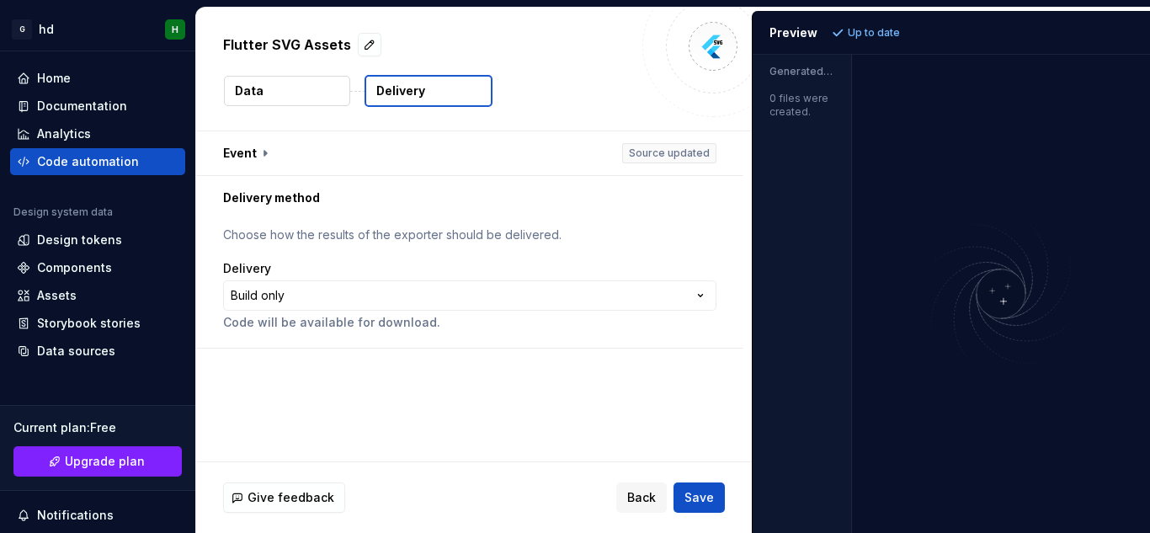
click at [552, 461] on html "**********" at bounding box center [575, 266] width 1150 height 533
click at [428, 87] on button "Delivery" at bounding box center [429, 91] width 128 height 32
drag, startPoint x: 280, startPoint y: 75, endPoint x: 299, endPoint y: 107, distance: 37.0
click at [299, 107] on div "Flutter SVG Assets Data Delivery" at bounding box center [474, 69] width 556 height 123
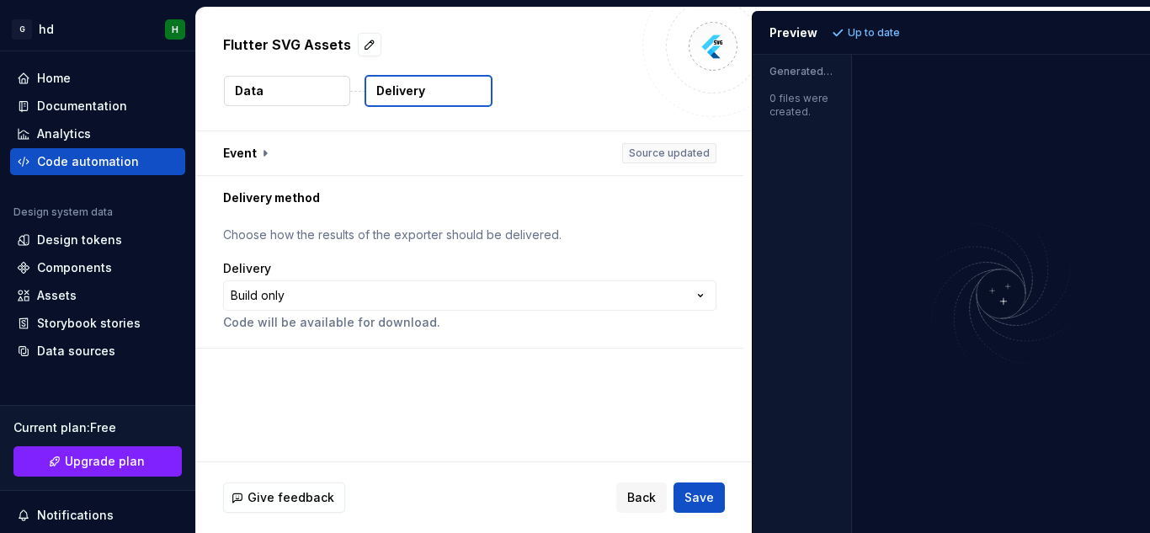
click at [301, 95] on button "Data" at bounding box center [287, 91] width 126 height 30
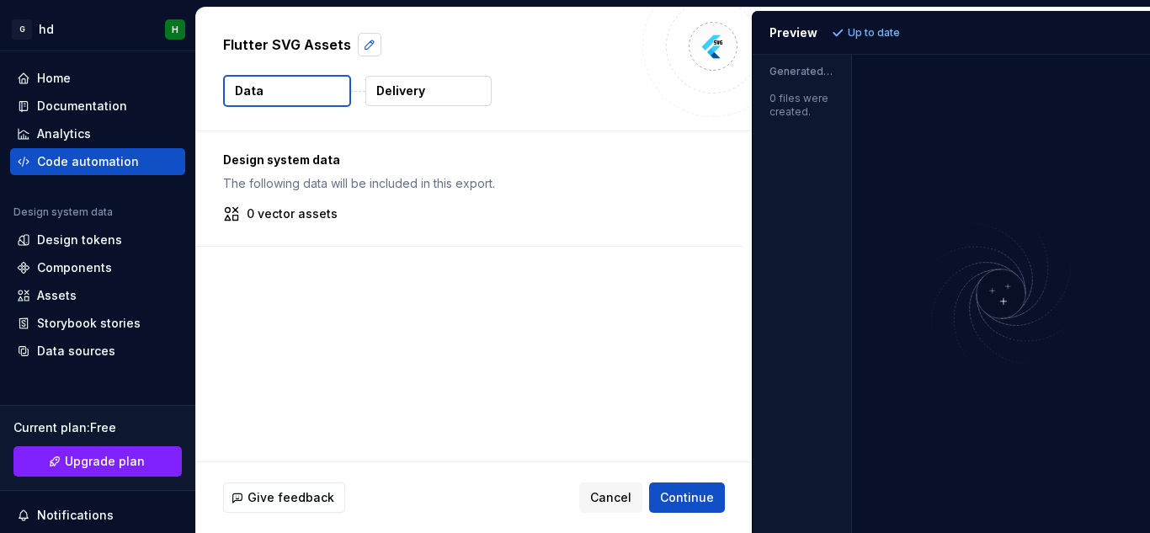
click at [358, 39] on button "button" at bounding box center [370, 45] width 24 height 24
type textarea "*"
click at [505, 339] on div "Design system data The following data will be included in this export. 0 vector…" at bounding box center [474, 296] width 556 height 330
click at [311, 220] on p "0 vector assets" at bounding box center [292, 213] width 91 height 17
click at [690, 485] on button "Continue" at bounding box center [687, 497] width 76 height 30
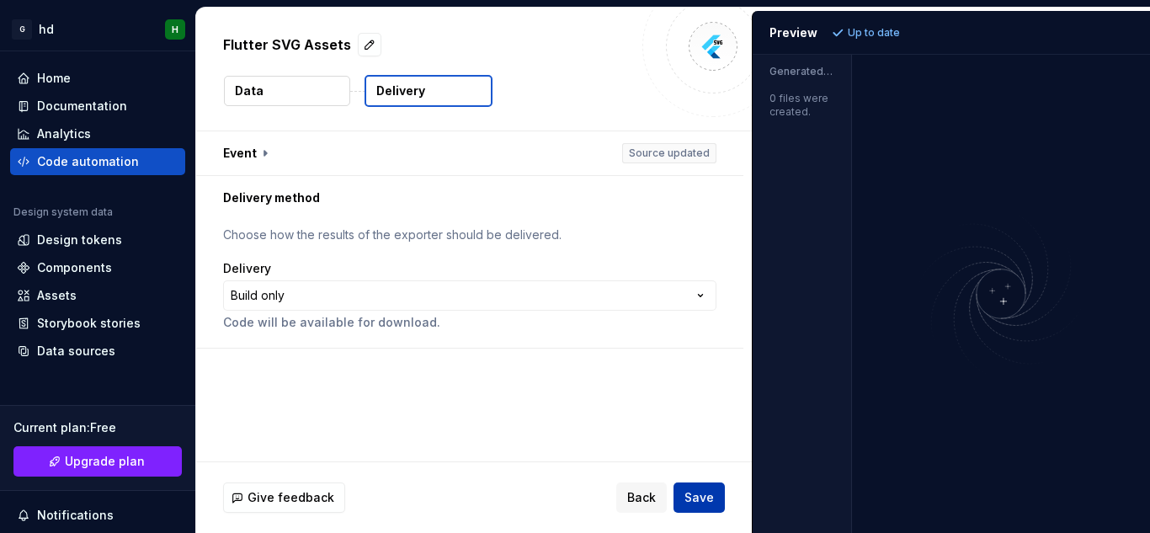
click at [690, 485] on button "Save" at bounding box center [698, 497] width 51 height 30
click at [690, 485] on div "Back Save" at bounding box center [670, 497] width 109 height 30
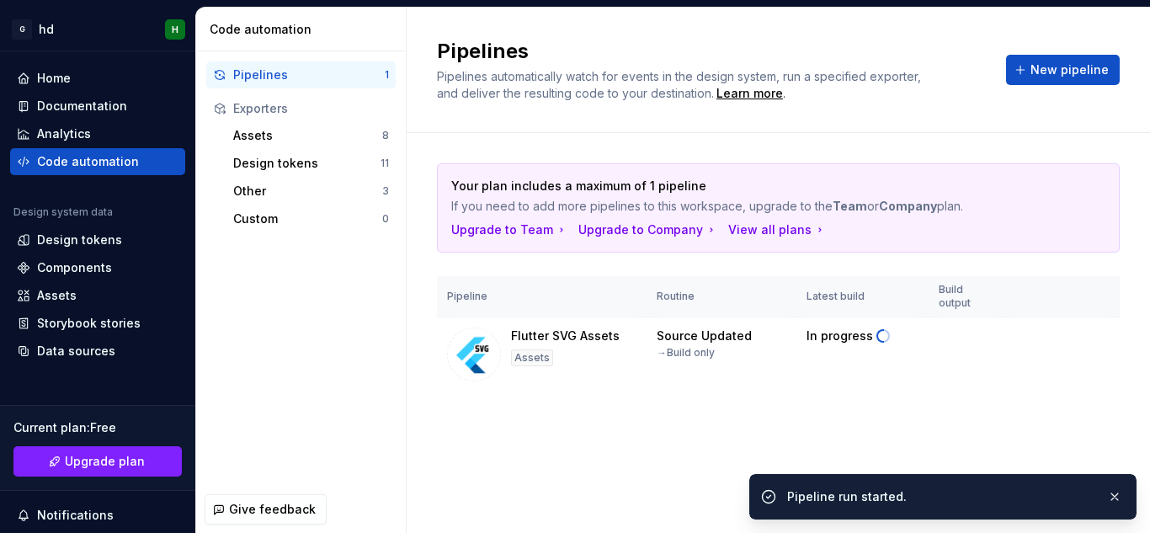
click at [703, 492] on div "Pipelines Pipelines automatically watch for events in the design system, run a …" at bounding box center [778, 270] width 743 height 525
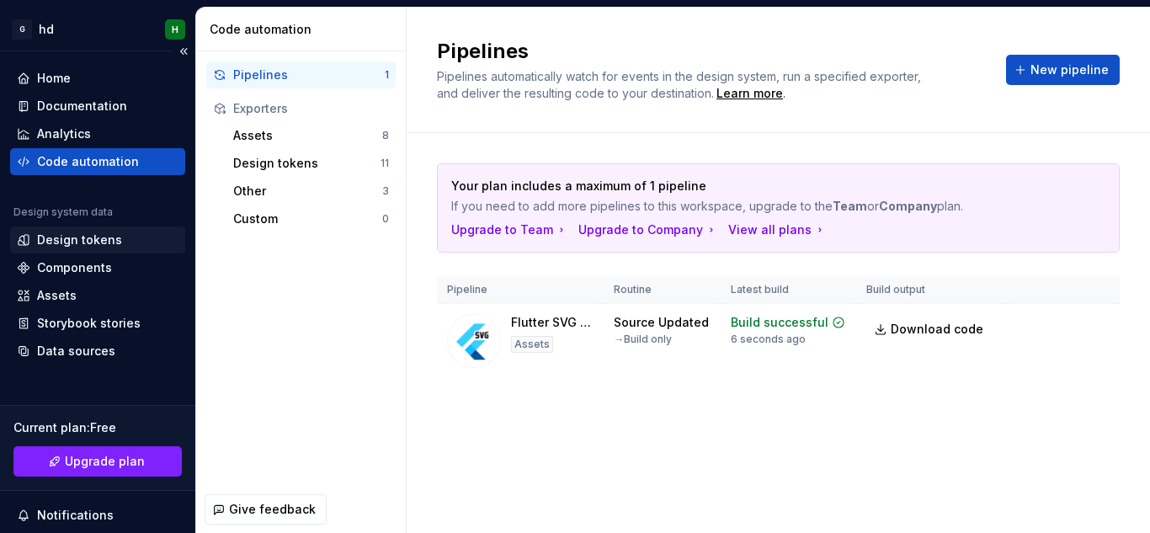
click at [62, 244] on div "Design tokens" at bounding box center [79, 240] width 85 height 17
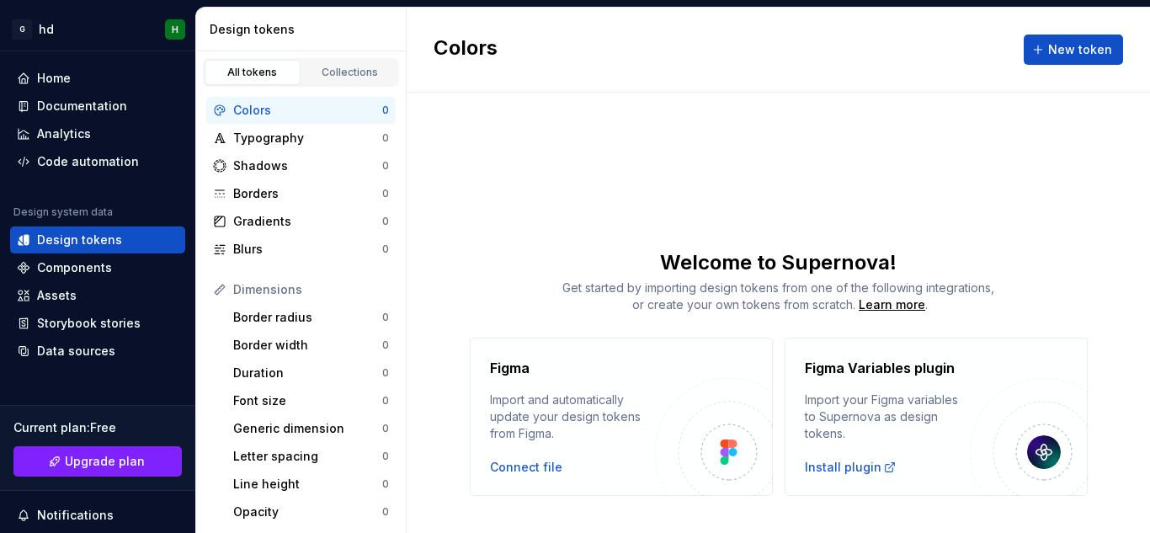
drag, startPoint x: 62, startPoint y: 248, endPoint x: 642, endPoint y: 430, distance: 608.1
click at [642, 430] on div "Import and automatically update your design tokens from Figma." at bounding box center [572, 416] width 165 height 51
click at [541, 458] on div "Figma Import and automatically update your design tokens from Figma. Connect fi…" at bounding box center [572, 417] width 165 height 118
click at [539, 464] on div "Connect file" at bounding box center [526, 467] width 72 height 17
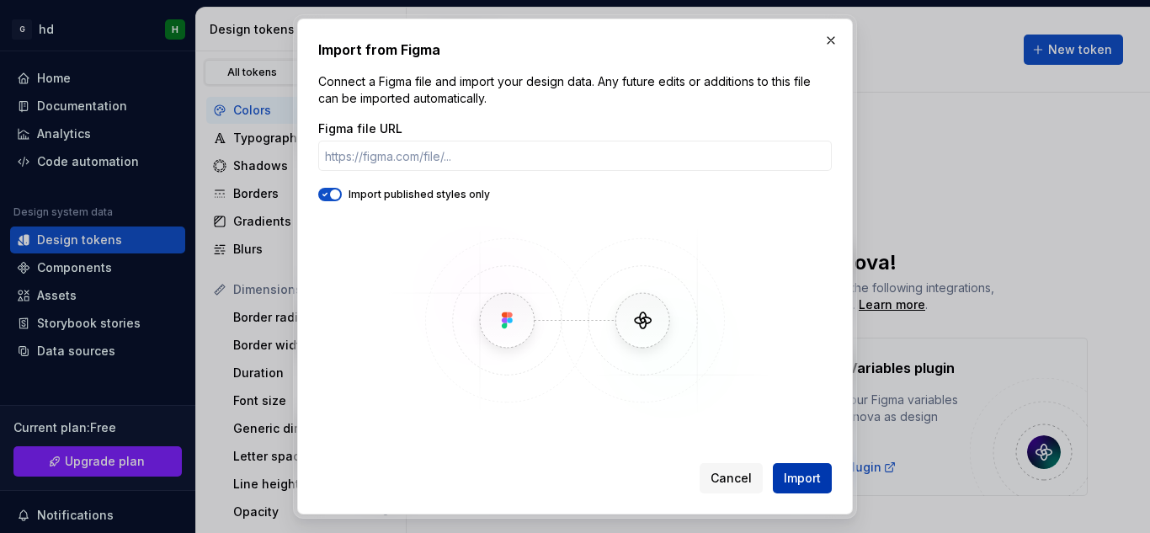
click at [800, 488] on button "Import" at bounding box center [802, 478] width 59 height 30
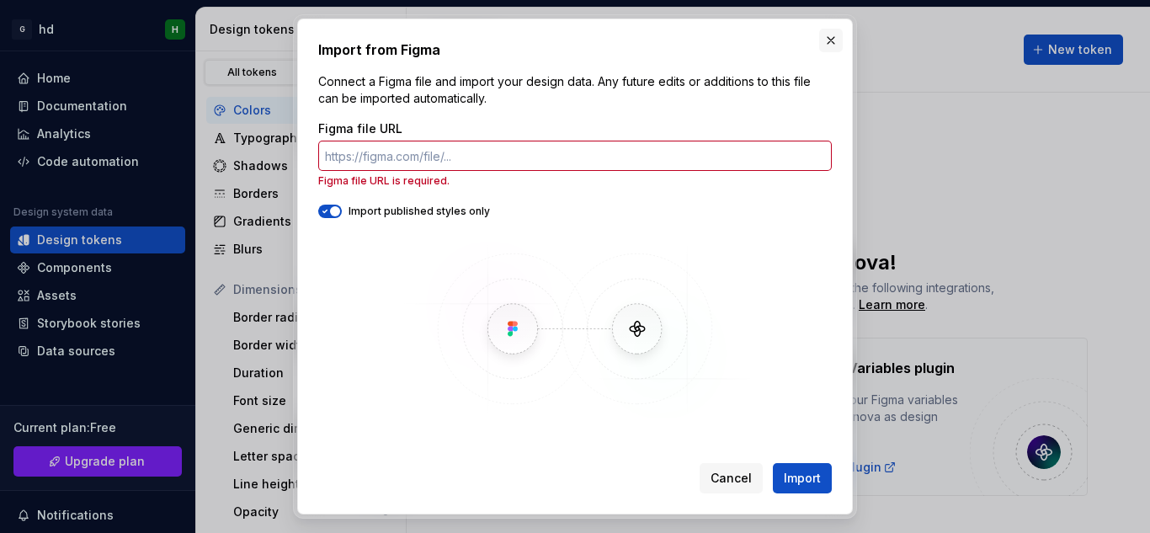
click at [821, 36] on button "button" at bounding box center [831, 41] width 24 height 24
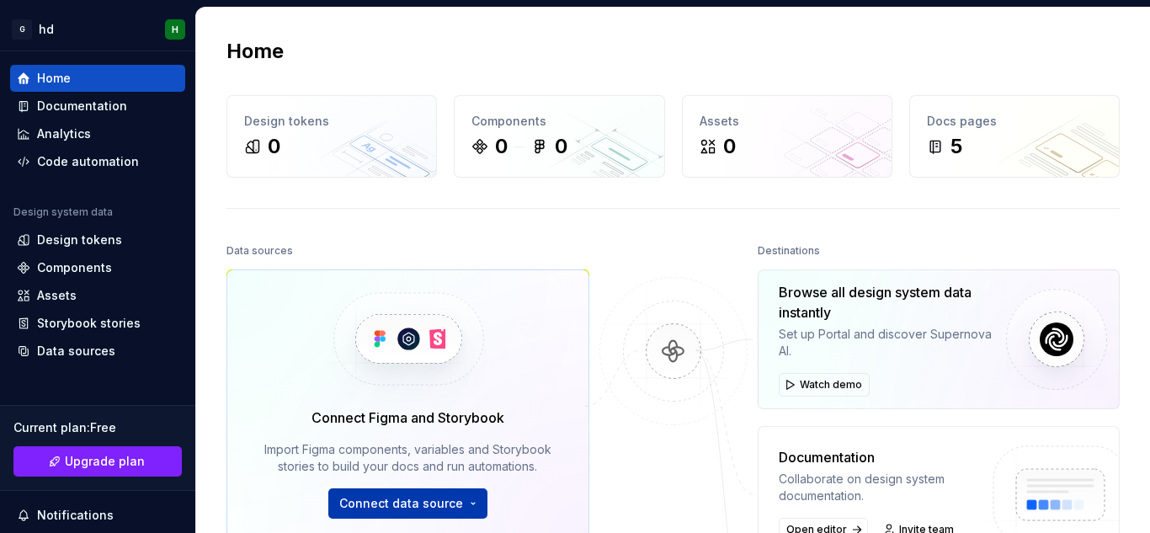
click at [402, 503] on span "Connect data source" at bounding box center [401, 503] width 124 height 17
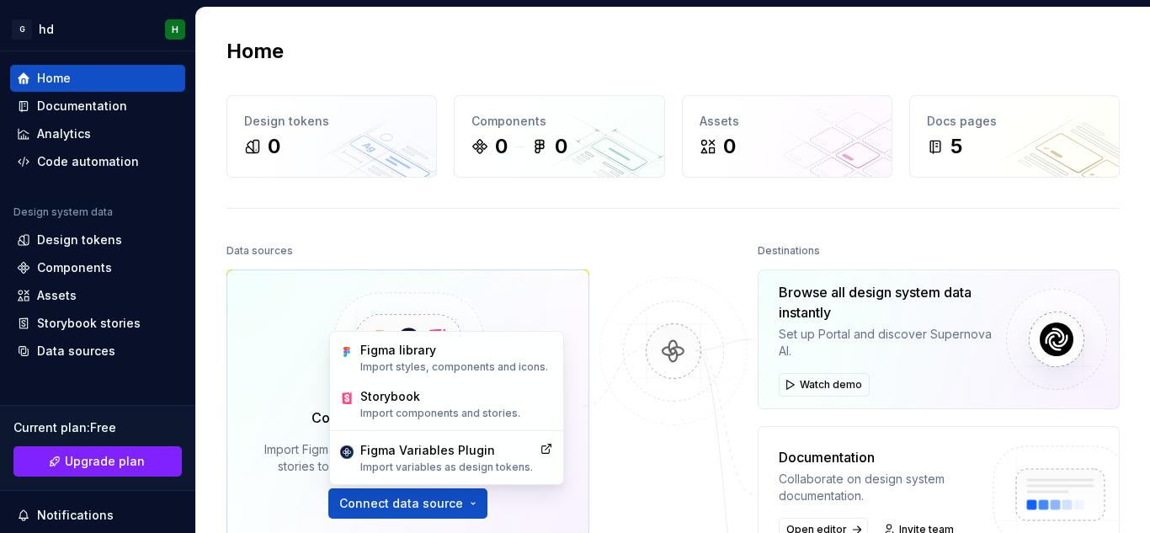
click at [589, 273] on div at bounding box center [673, 467] width 168 height 456
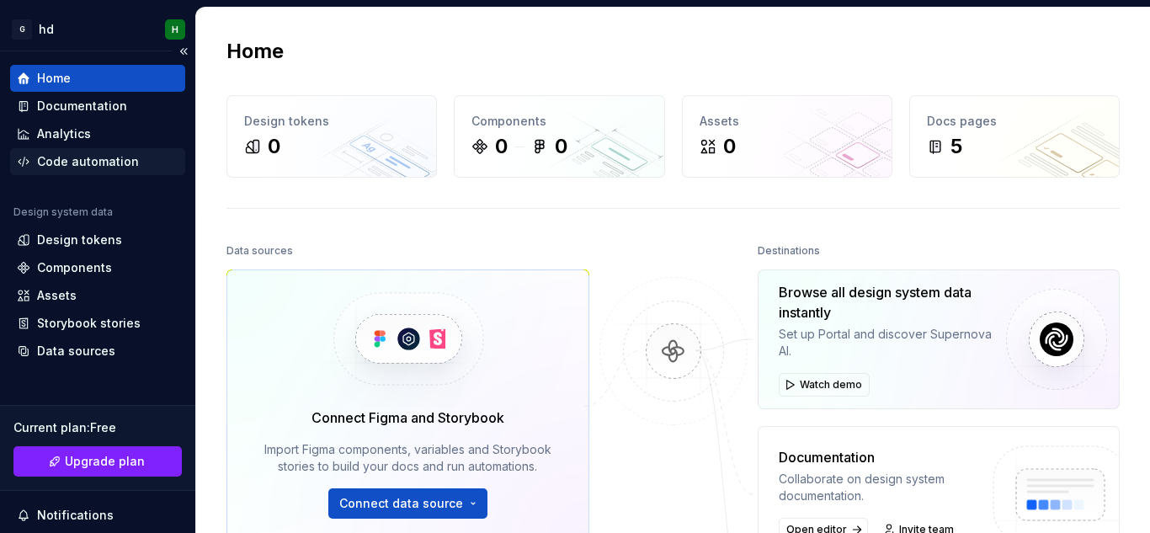
click at [93, 160] on div "Code automation" at bounding box center [88, 161] width 102 height 17
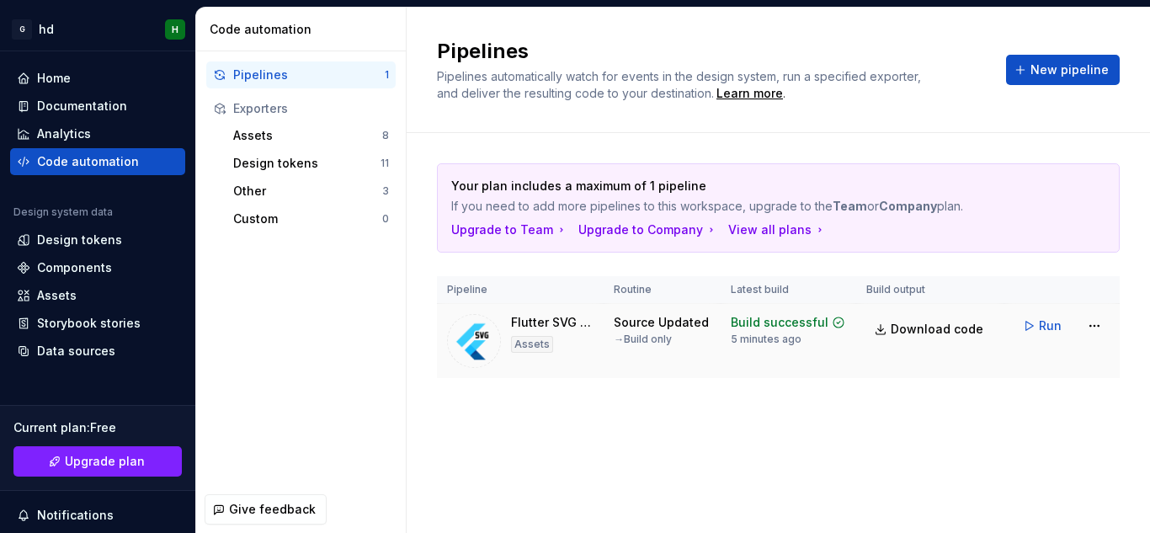
click at [511, 336] on div "Assets" at bounding box center [532, 344] width 42 height 17
click at [473, 332] on img at bounding box center [474, 341] width 54 height 54
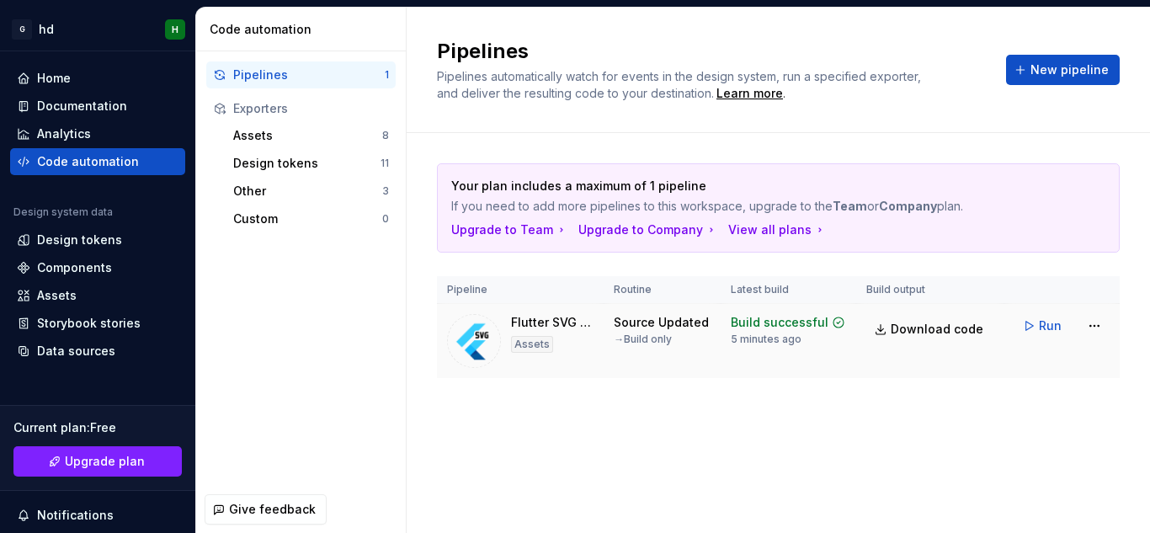
drag, startPoint x: 473, startPoint y: 332, endPoint x: 801, endPoint y: 317, distance: 328.6
click at [801, 317] on tr "Flutter SVG Assets Assets Source Updated → Build only Build successful 5 minute…" at bounding box center [778, 341] width 683 height 75
click at [801, 317] on div "Build successful" at bounding box center [780, 322] width 98 height 17
click at [650, 291] on th "Routine" at bounding box center [662, 290] width 117 height 28
click at [83, 240] on div "Design tokens" at bounding box center [79, 240] width 85 height 17
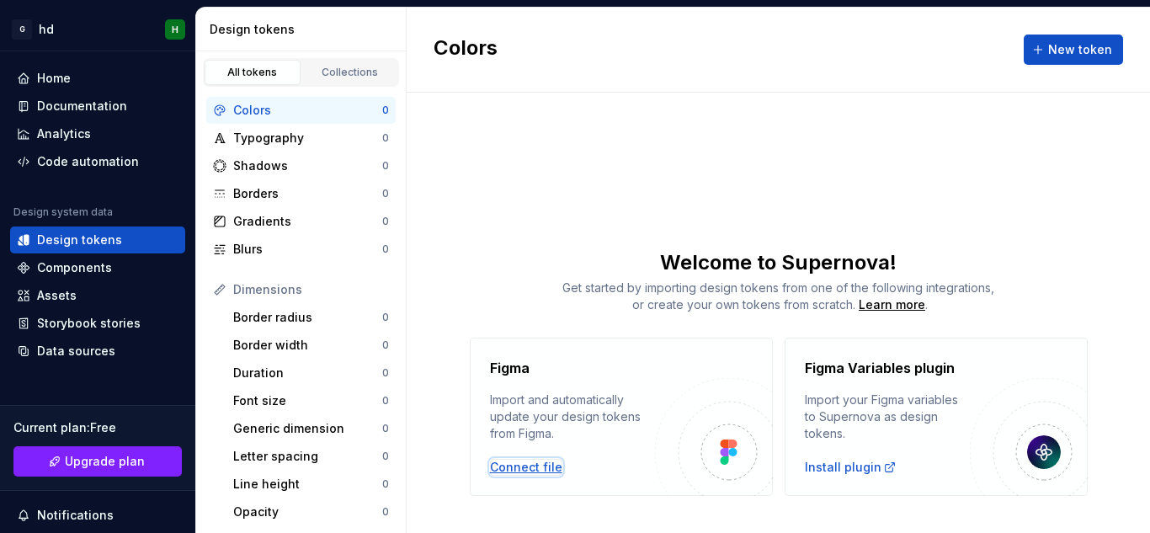
click at [524, 467] on div "Connect file" at bounding box center [526, 467] width 72 height 17
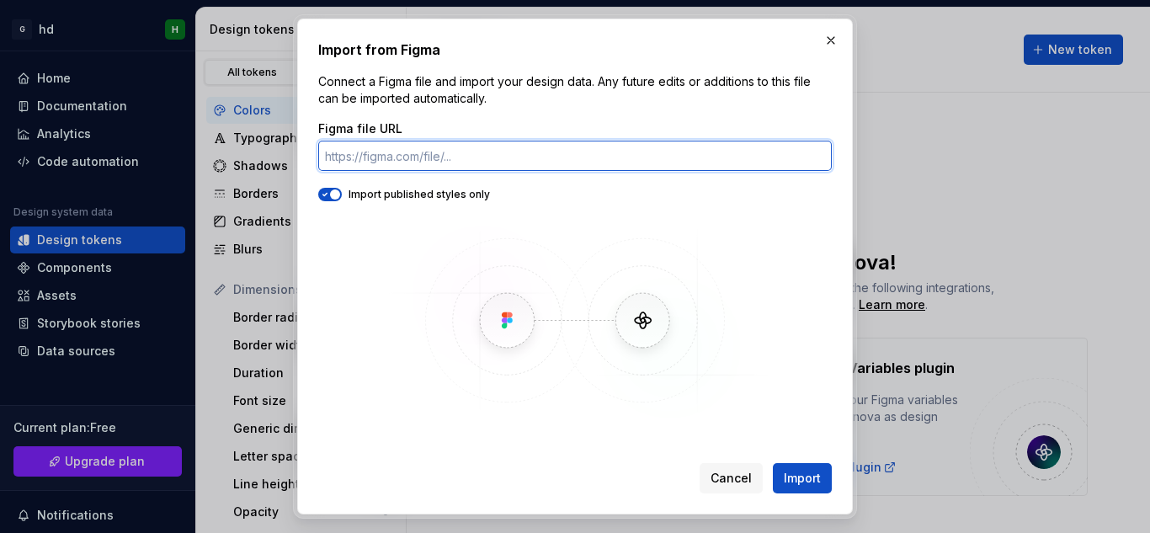
click at [462, 149] on input "Figma file URL" at bounding box center [575, 156] width 514 height 30
paste input "[URL][DOMAIN_NAME]"
type input "[URL][DOMAIN_NAME]"
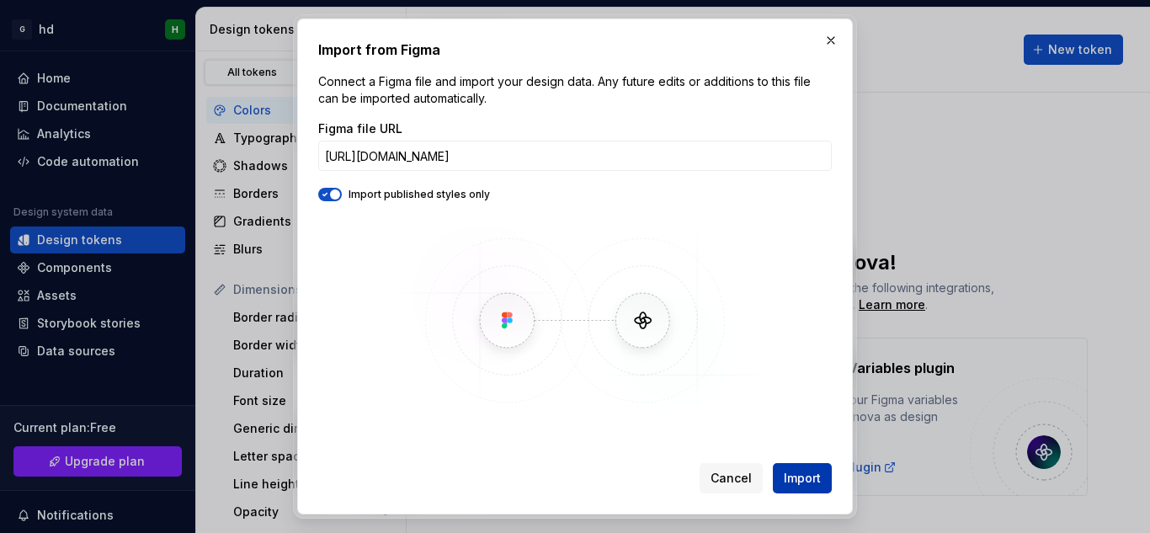
scroll to position [0, 0]
click at [795, 478] on span "Import" at bounding box center [802, 478] width 37 height 17
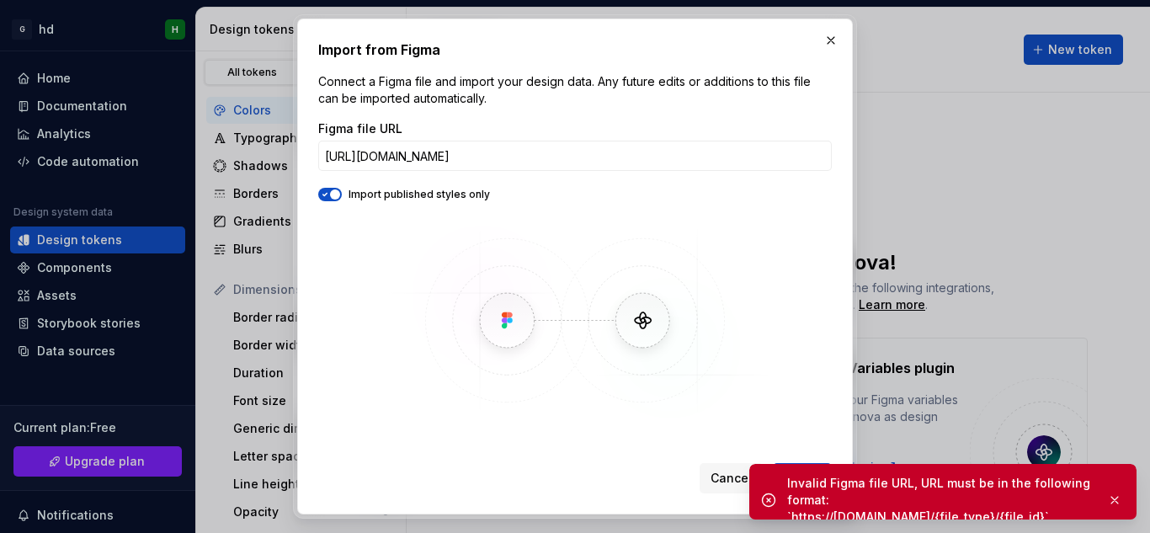
click at [807, 478] on div "Invalid Figma file URL, URL must be in the following format: `https://[DOMAIN_N…" at bounding box center [940, 500] width 306 height 51
click at [1123, 488] on button "button" at bounding box center [1115, 500] width 22 height 24
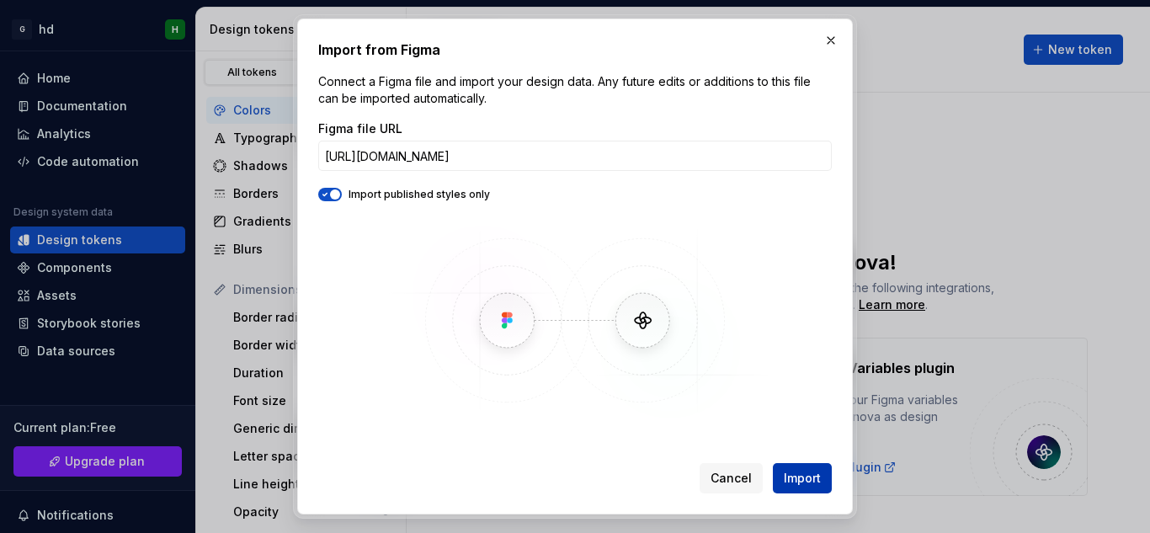
click at [796, 474] on span "Import" at bounding box center [802, 478] width 37 height 17
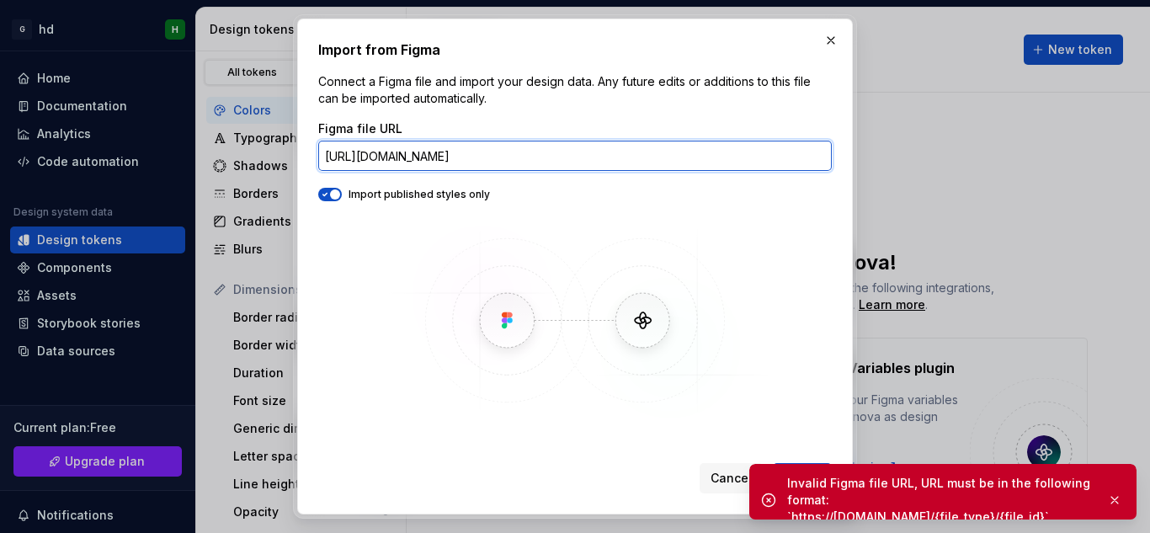
click at [729, 158] on input "[URL][DOMAIN_NAME]" at bounding box center [575, 156] width 514 height 30
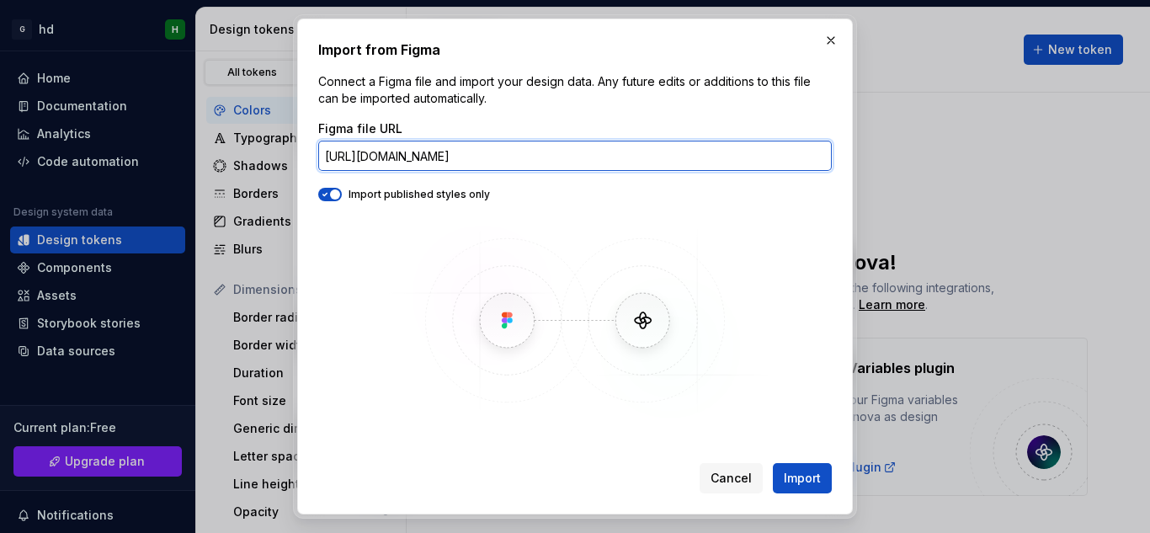
click at [820, 151] on input "[URL][DOMAIN_NAME]" at bounding box center [575, 156] width 514 height 30
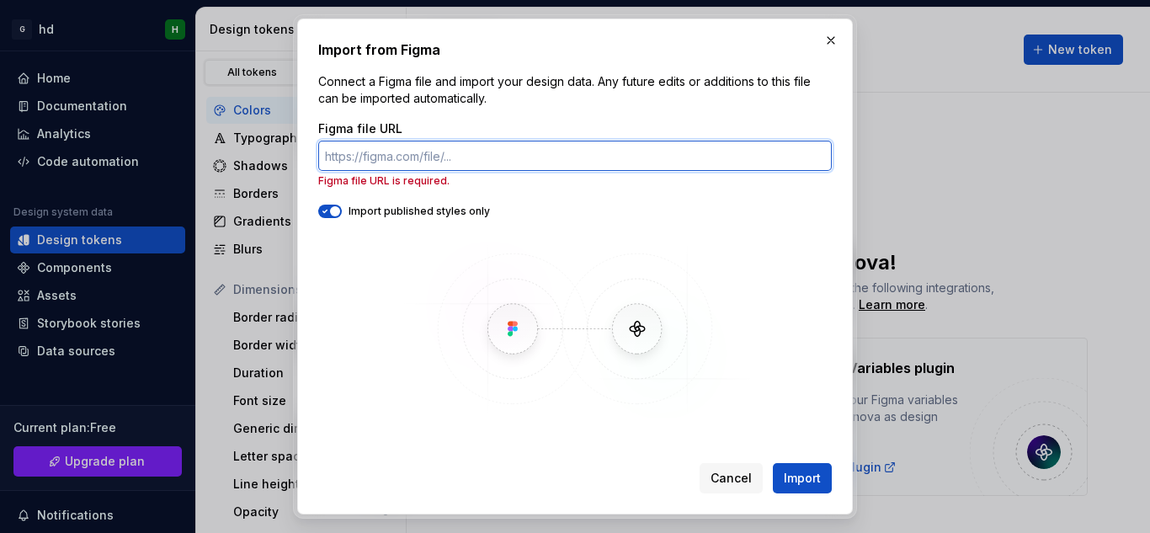
click at [710, 141] on input "Figma file URL" at bounding box center [575, 156] width 514 height 30
paste input "[URL][DOMAIN_NAME]"
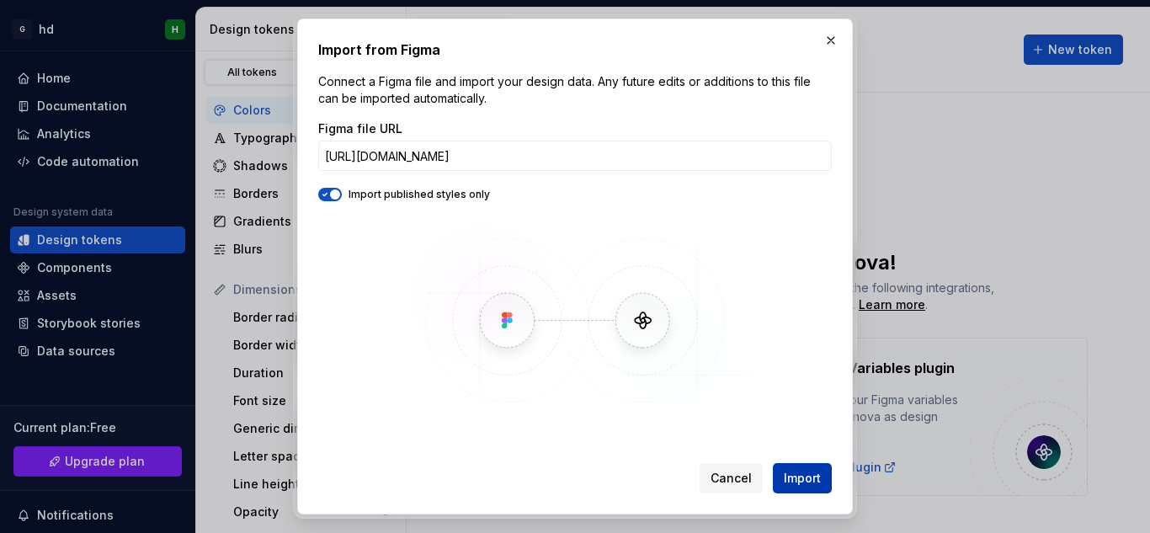
click at [803, 470] on span "Import" at bounding box center [802, 478] width 37 height 17
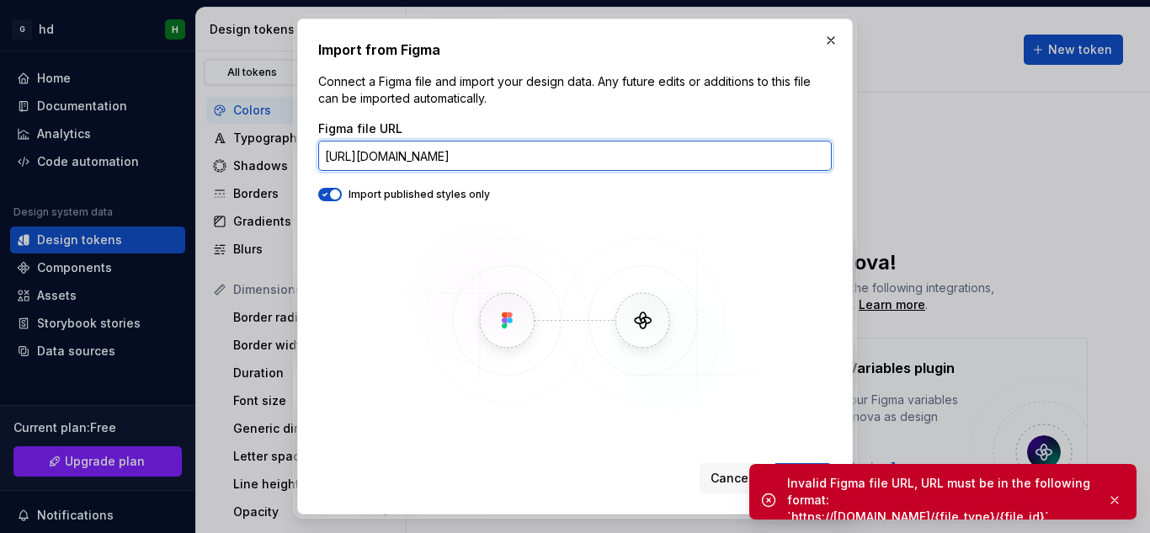
scroll to position [0, 130]
drag, startPoint x: 331, startPoint y: 154, endPoint x: 1149, endPoint y: 136, distance: 818.5
click at [1149, 136] on div "Import from Figma Connect a Figma file and import your design data. Any future …" at bounding box center [575, 266] width 1150 height 533
click at [773, 463] on button "Import" at bounding box center [802, 478] width 59 height 30
type input "h"
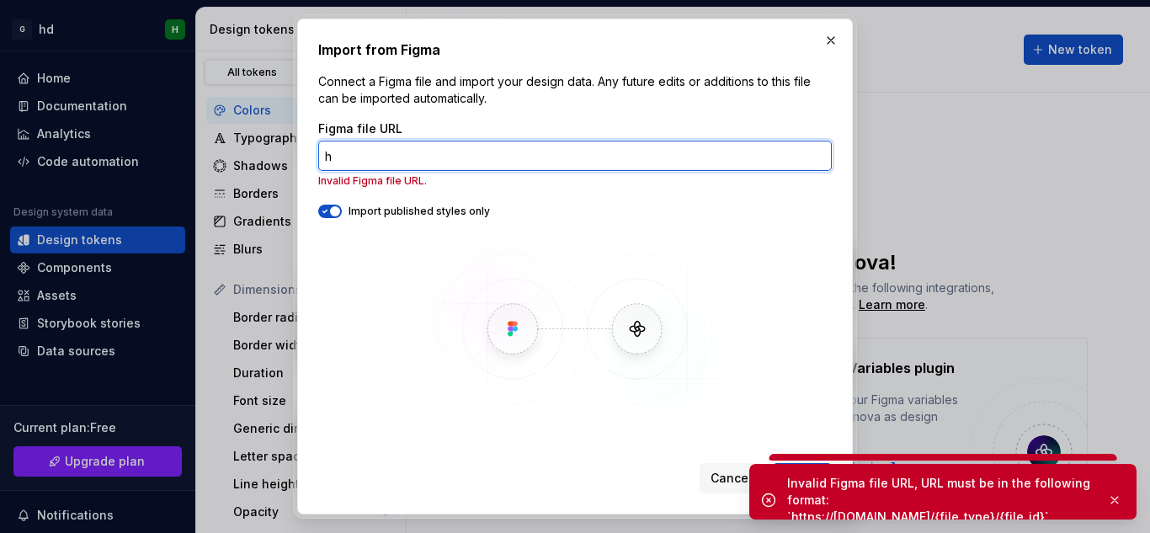
scroll to position [0, 0]
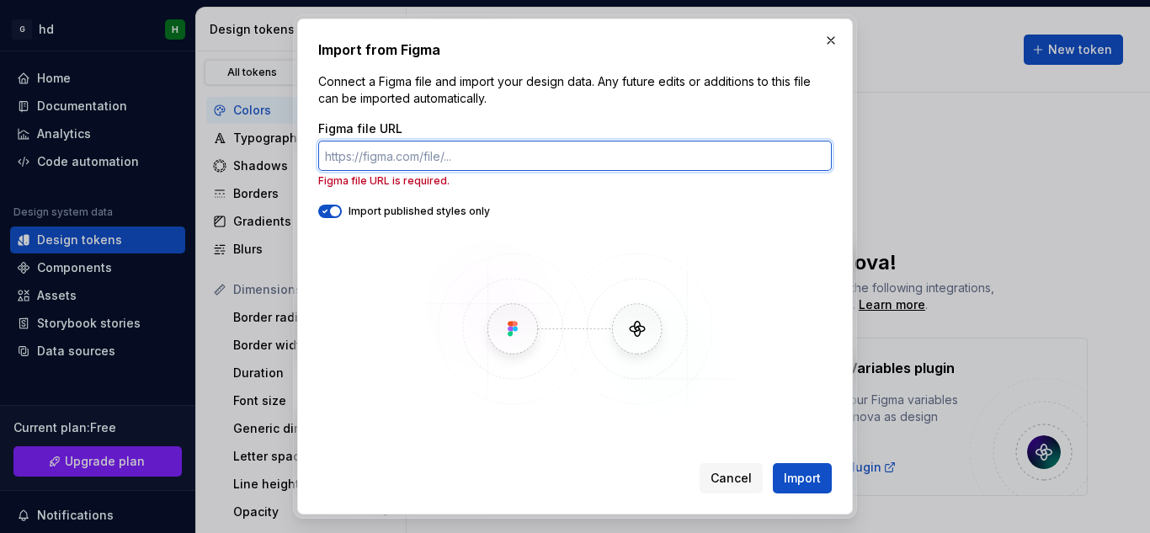
paste input "[URL][DOMAIN_NAME]"
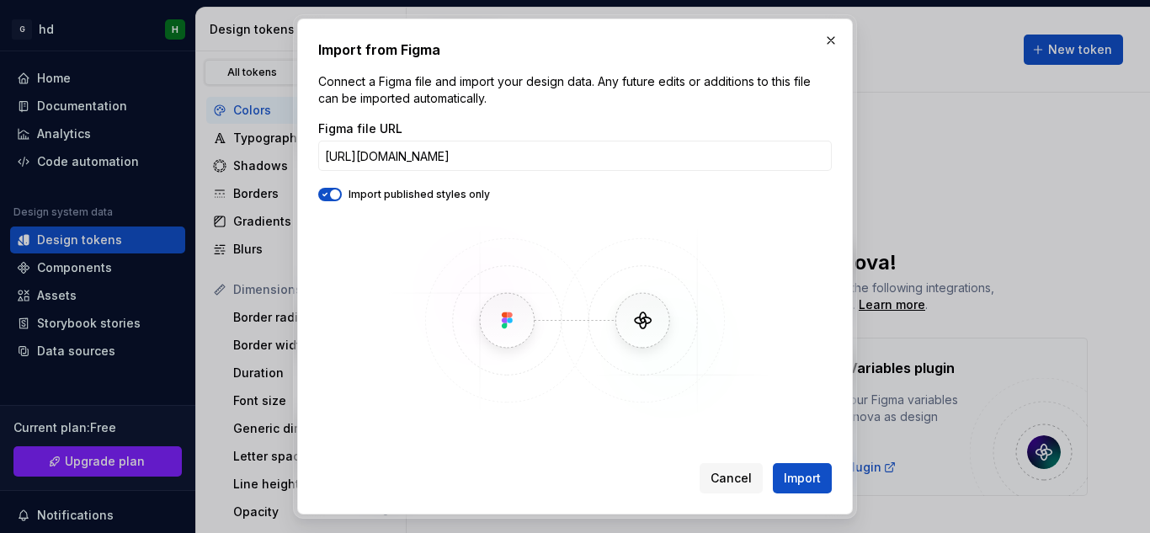
drag, startPoint x: 464, startPoint y: 157, endPoint x: 473, endPoint y: 347, distance: 190.5
click at [473, 347] on img at bounding box center [575, 320] width 488 height 204
click at [806, 478] on span "Import" at bounding box center [802, 478] width 37 height 17
click at [727, 140] on div "Figma file URL [URL][DOMAIN_NAME]" at bounding box center [575, 145] width 514 height 51
click at [679, 160] on input "[URL][DOMAIN_NAME]" at bounding box center [575, 156] width 514 height 30
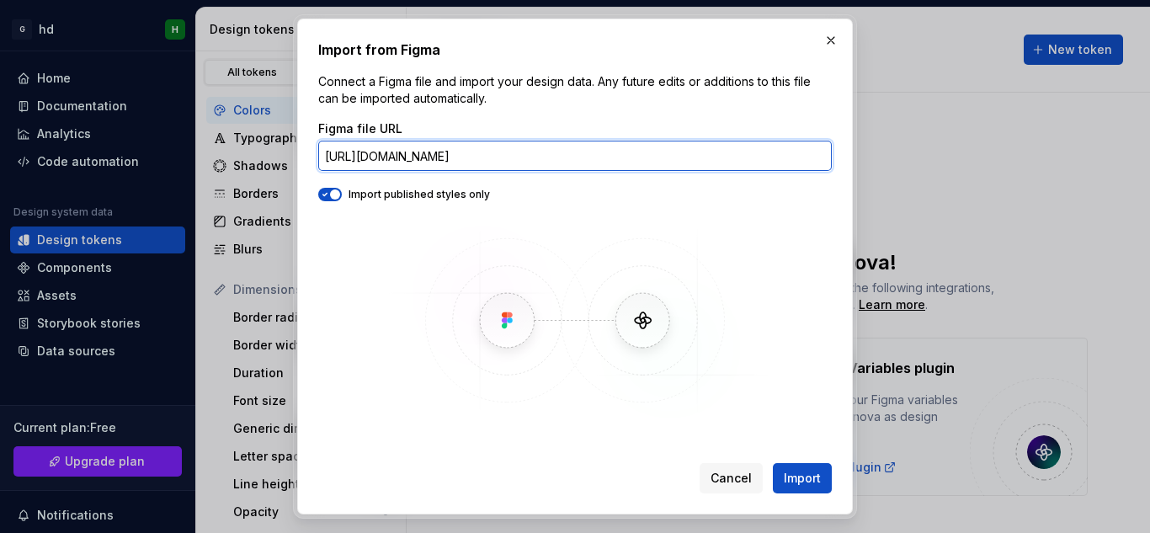
scroll to position [0, 53]
drag, startPoint x: 329, startPoint y: 155, endPoint x: 935, endPoint y: 180, distance: 606.7
click at [935, 180] on div "Import from Figma Connect a Figma file and import your design data. Any future …" at bounding box center [575, 266] width 1150 height 533
click at [773, 463] on button "Import" at bounding box center [802, 478] width 59 height 30
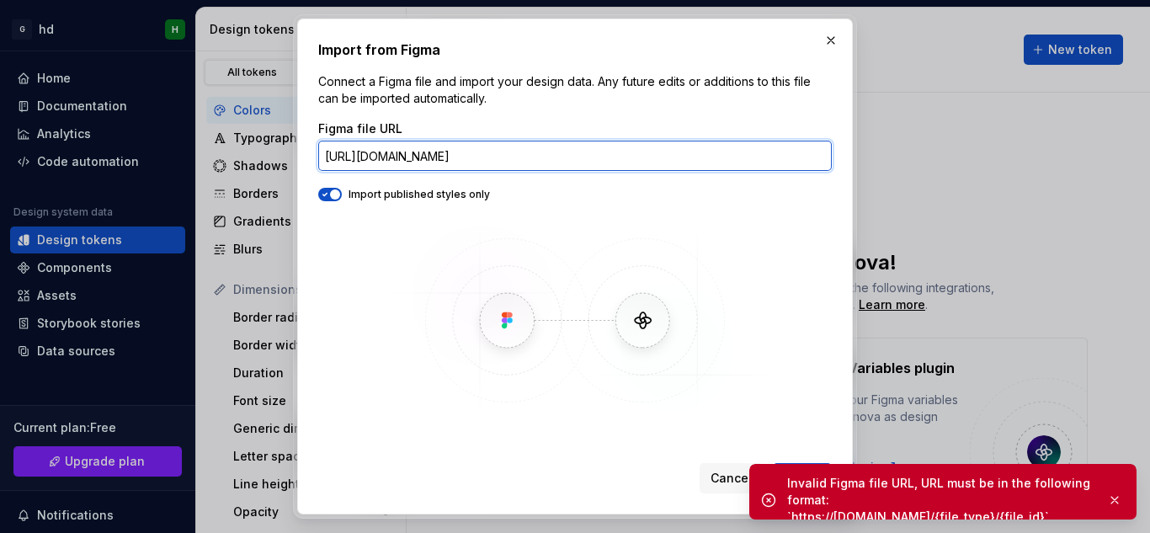
type input "h"
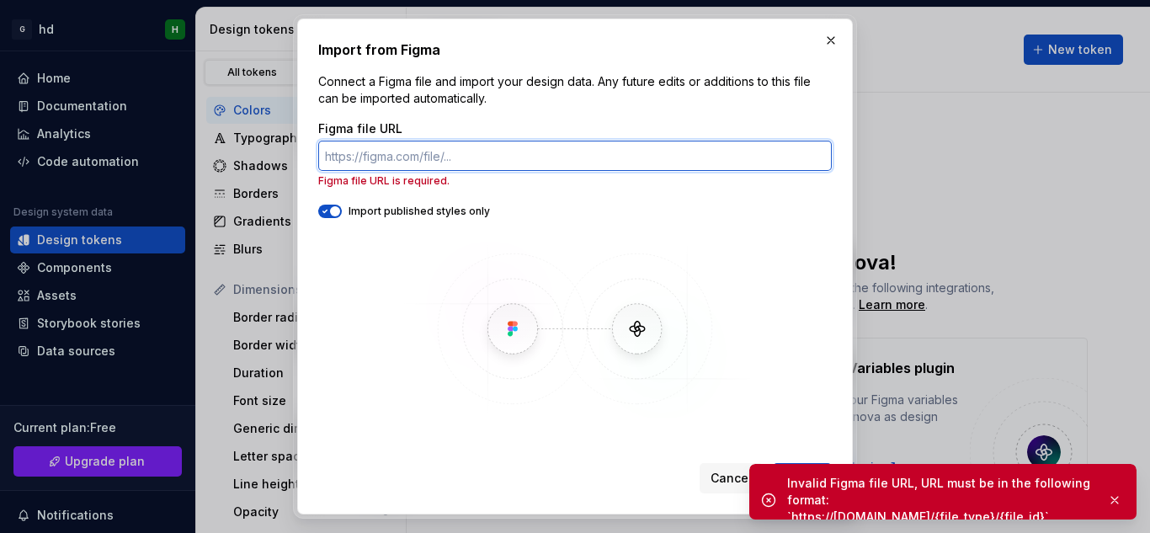
click at [709, 152] on input "Figma file URL" at bounding box center [575, 156] width 514 height 30
paste input "[URL][DOMAIN_NAME]"
click at [773, 463] on button "Import" at bounding box center [802, 478] width 59 height 30
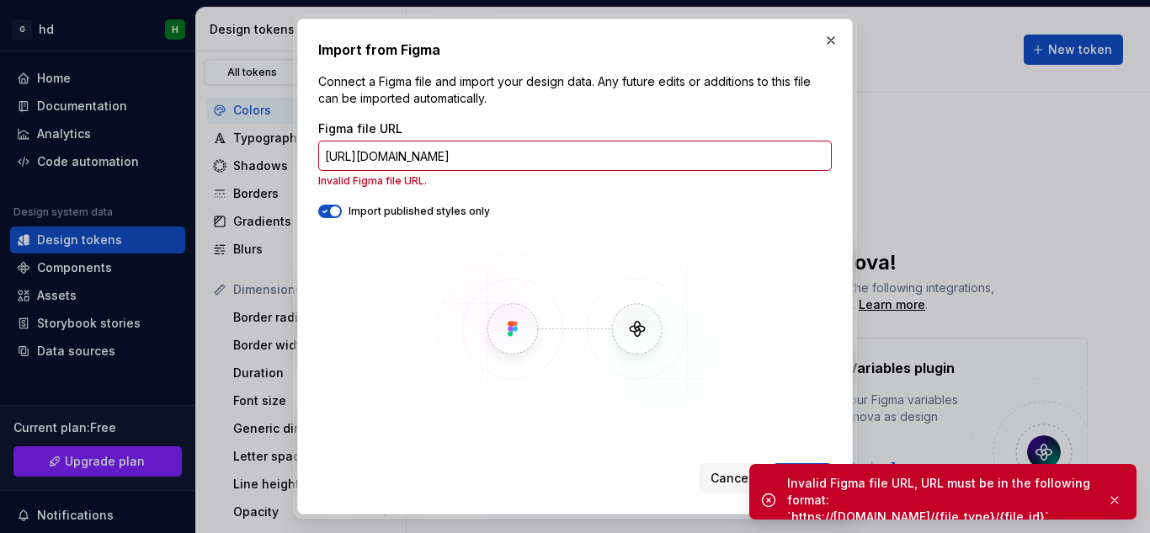
scroll to position [0, 0]
click at [811, 466] on div "Invalid Figma file URL, URL must be in the following format: `https://[DOMAIN_N…" at bounding box center [942, 500] width 387 height 72
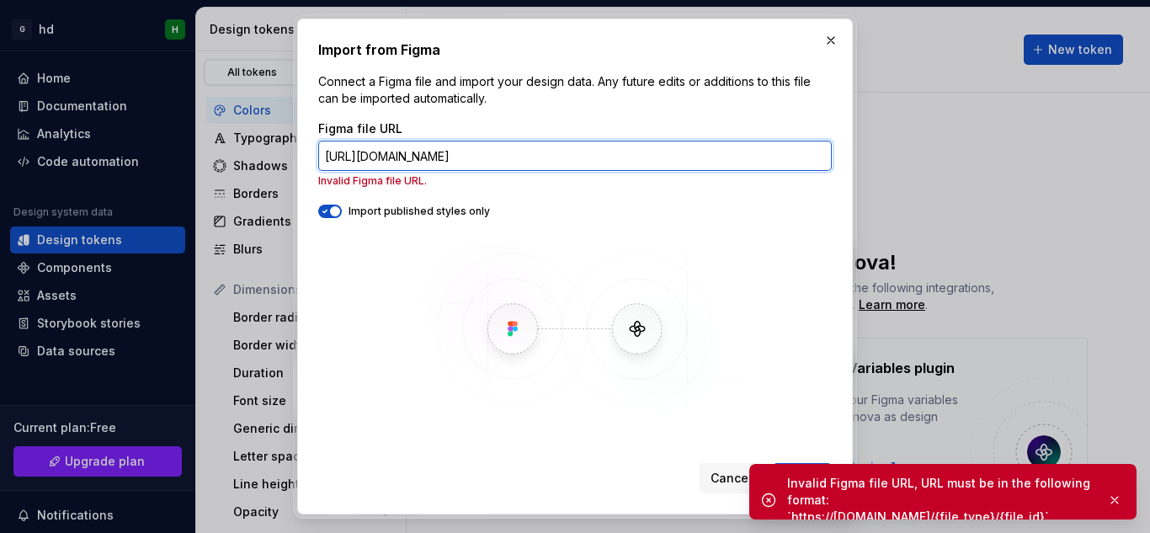
drag, startPoint x: 831, startPoint y: 151, endPoint x: 329, endPoint y: 187, distance: 503.0
click at [329, 187] on div "Figma file URL [URL][DOMAIN_NAME] Invalid Figma file URL." at bounding box center [575, 153] width 514 height 67
type input "3"
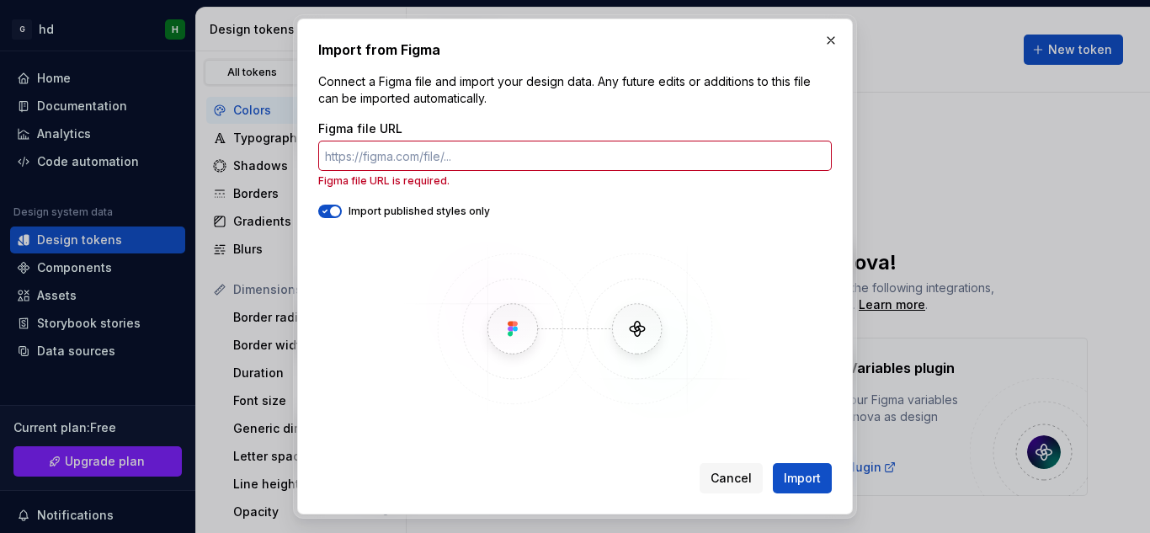
click at [340, 203] on div "Figma file URL Figma file URL is required. Import published styles only" at bounding box center [575, 270] width 514 height 301
click at [327, 216] on icon "button" at bounding box center [324, 211] width 13 height 10
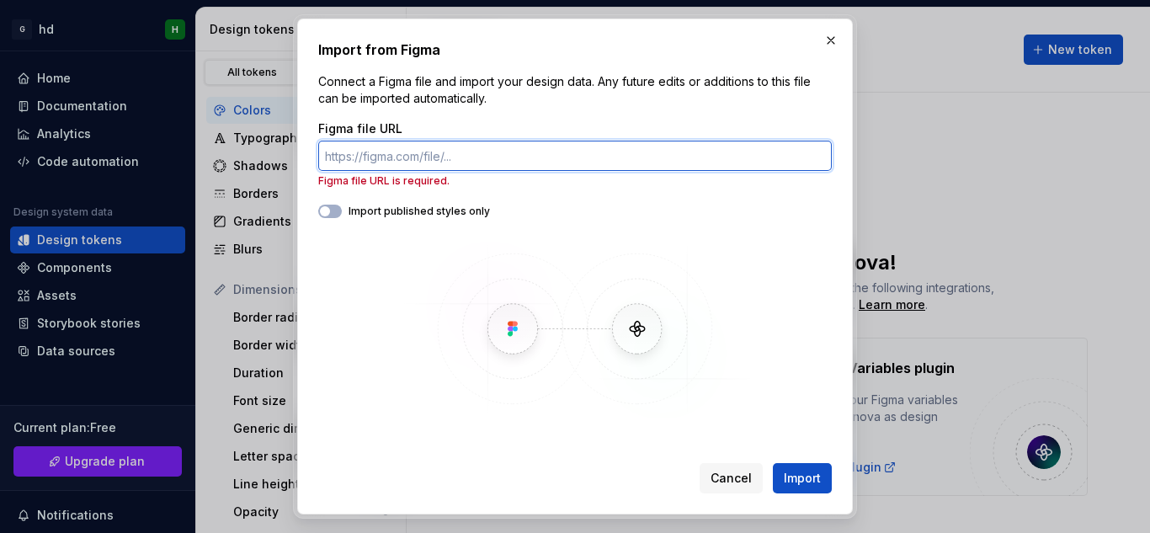
paste input "[URL][DOMAIN_NAME]"
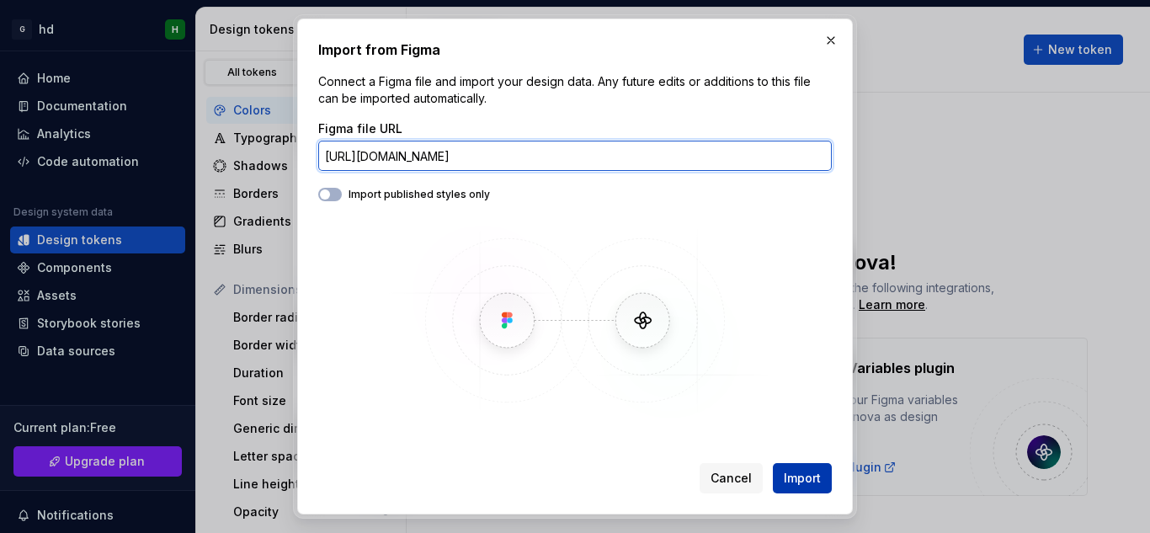
type input "[URL][DOMAIN_NAME]"
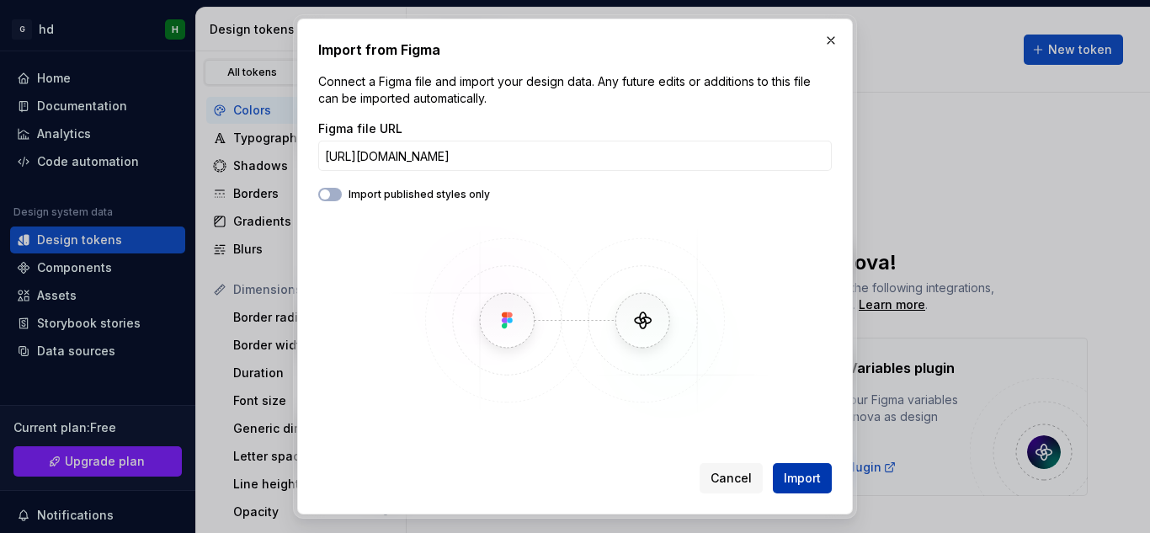
scroll to position [0, 0]
click at [785, 471] on span "Import" at bounding box center [802, 478] width 37 height 17
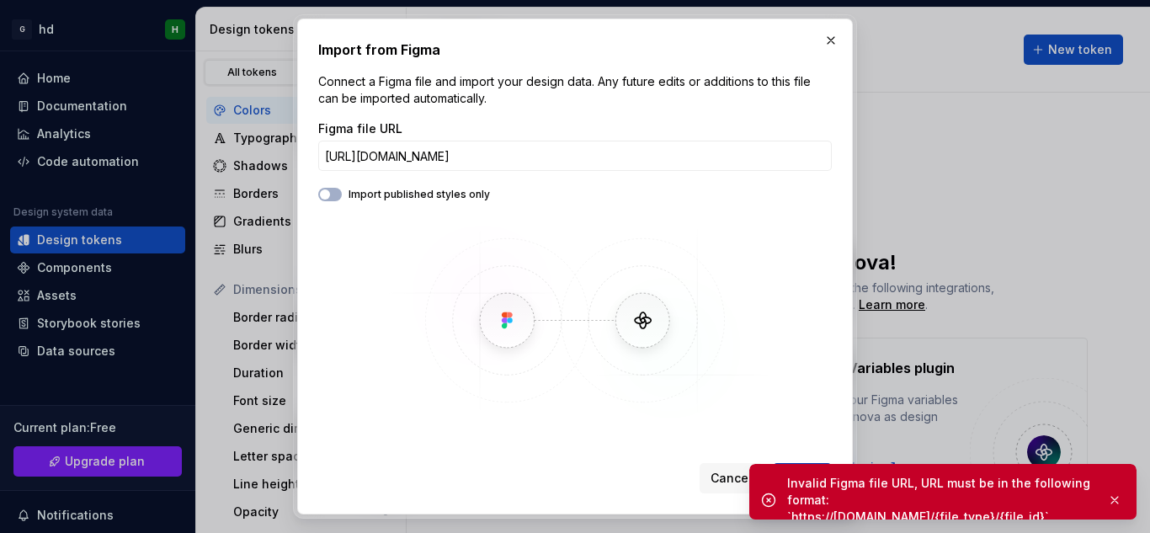
click at [785, 471] on div "Invalid Figma file URL, URL must be in the following format: `https://[DOMAIN_N…" at bounding box center [942, 500] width 387 height 72
click at [814, 468] on div "Invalid Figma file URL, URL must be in the following format: `https://[DOMAIN_N…" at bounding box center [942, 500] width 387 height 72
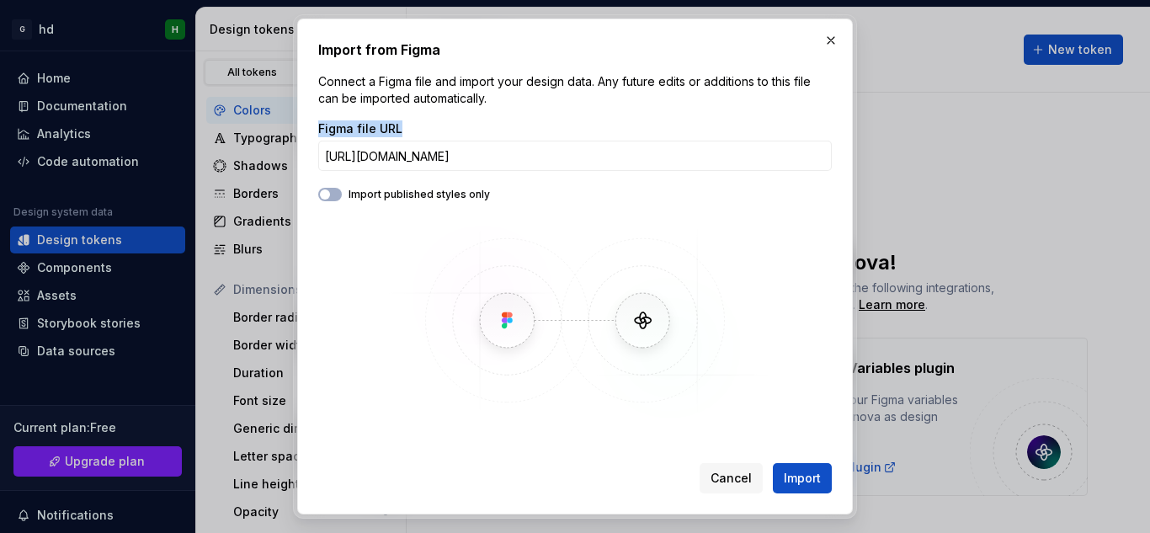
drag, startPoint x: 410, startPoint y: 120, endPoint x: 295, endPoint y: 135, distance: 115.4
click at [295, 135] on div "Import from Figma Connect a Figma file and import your design data. Any future …" at bounding box center [575, 265] width 564 height 503
copy label "Figma file URL"
